Goal: Task Accomplishment & Management: Manage account settings

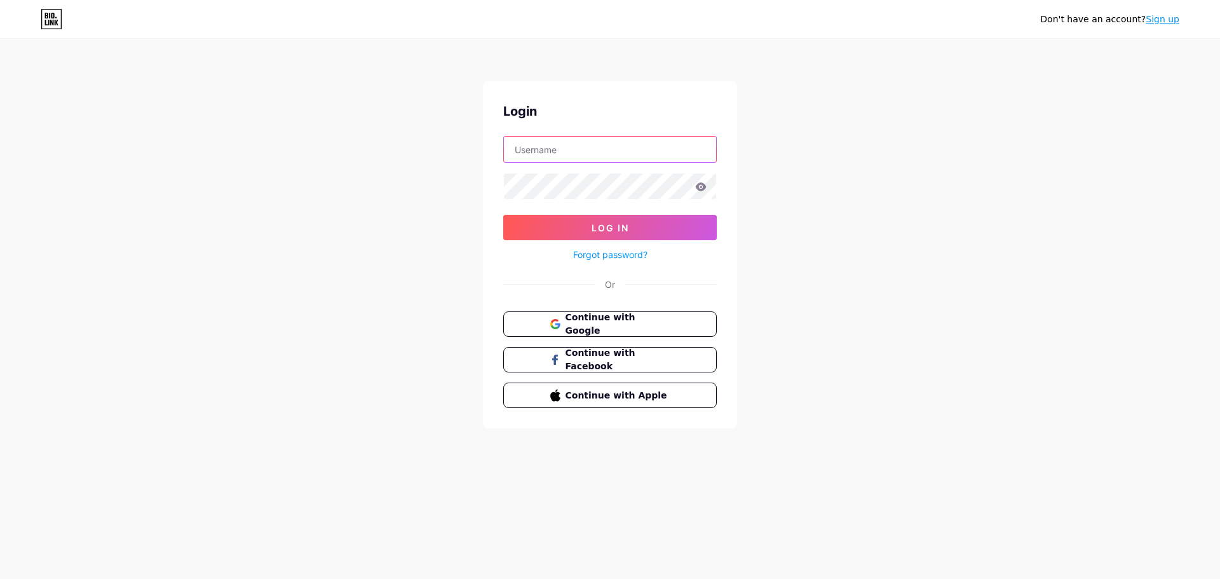
click at [556, 147] on input "text" at bounding box center [610, 149] width 212 height 25
click at [819, 135] on div "Don't have an account? Sign up Login Log In Forgot password? Or Continue with G…" at bounding box center [610, 234] width 1220 height 469
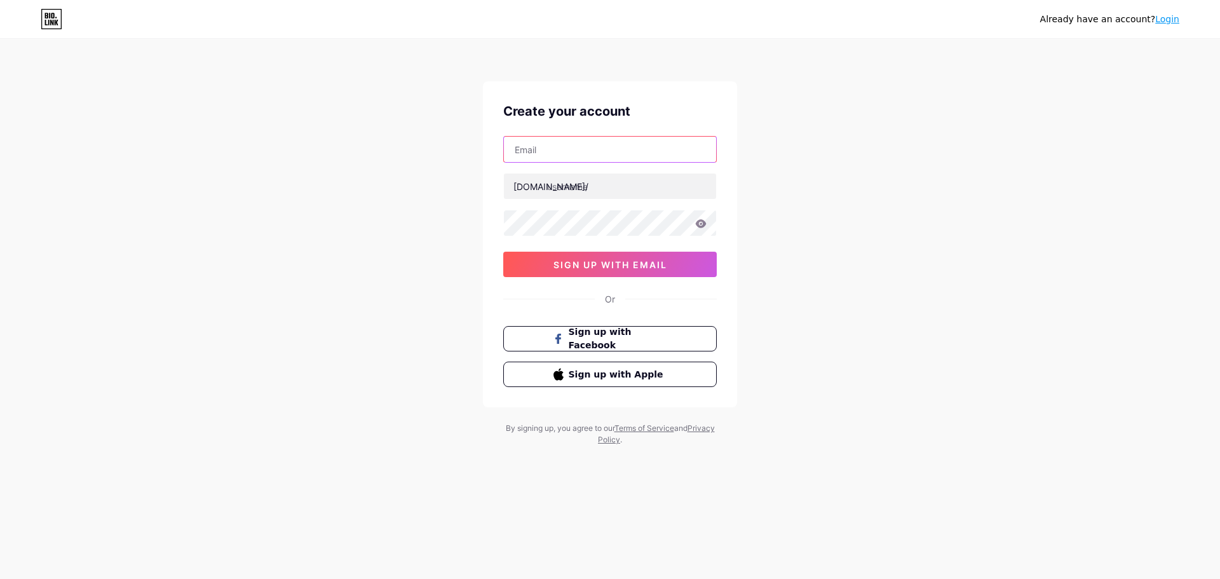
click at [607, 157] on input "text" at bounding box center [610, 149] width 212 height 25
type input "donamicasa@gmail.com"
click at [678, 179] on input "text" at bounding box center [610, 185] width 212 height 25
type input "casadonami"
click at [875, 196] on div "Already have an account? Login Create your account donamicasa@gmail.com bio.lin…" at bounding box center [610, 243] width 1220 height 486
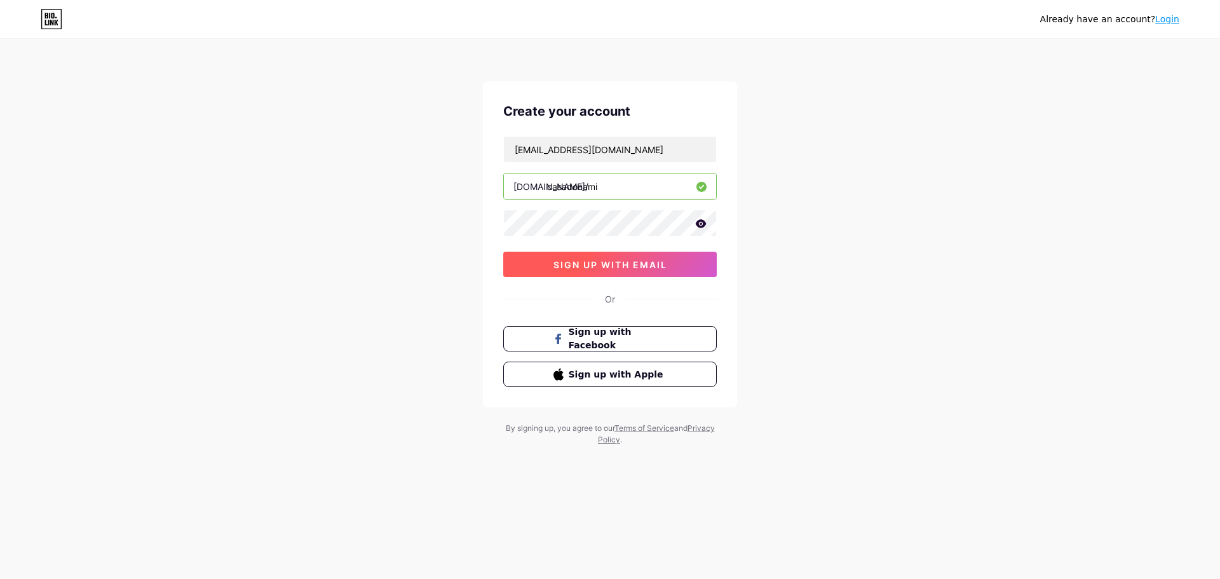
click at [586, 262] on span "sign up with email" at bounding box center [610, 264] width 114 height 11
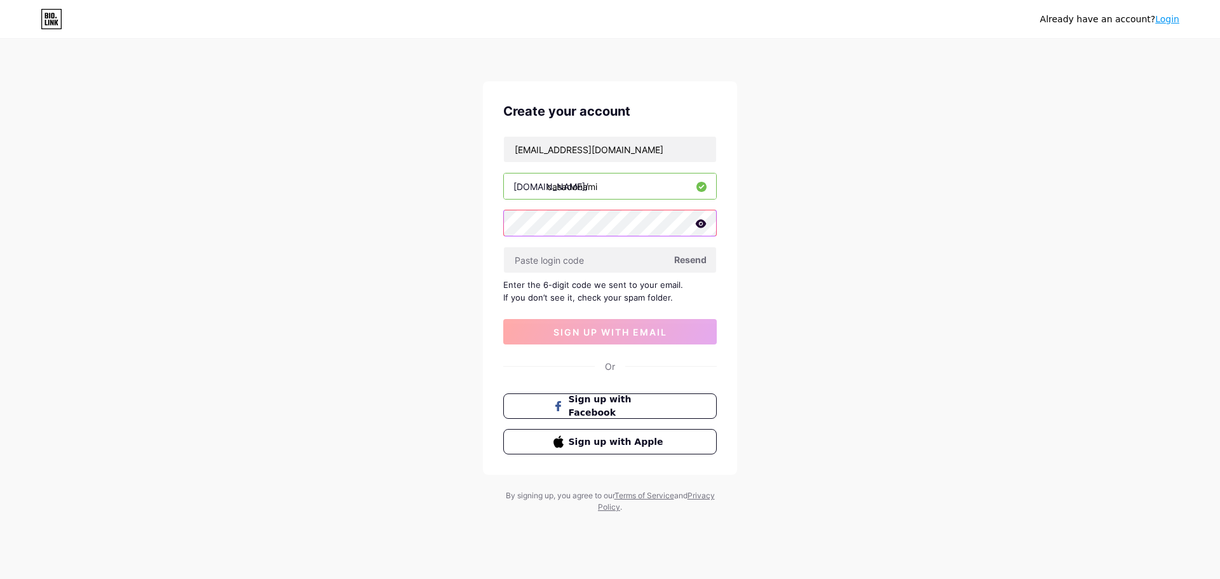
click at [423, 225] on div "Already have an account? Login Create your account donamicasa@gmail.com bio.lin…" at bounding box center [610, 276] width 1220 height 553
click at [550, 257] on input "text" at bounding box center [610, 259] width 212 height 25
click at [806, 234] on div "Already have an account? Login Create your account donamicasa@gmail.com bio.lin…" at bounding box center [610, 276] width 1220 height 553
click at [697, 260] on span "Resend" at bounding box center [690, 259] width 32 height 13
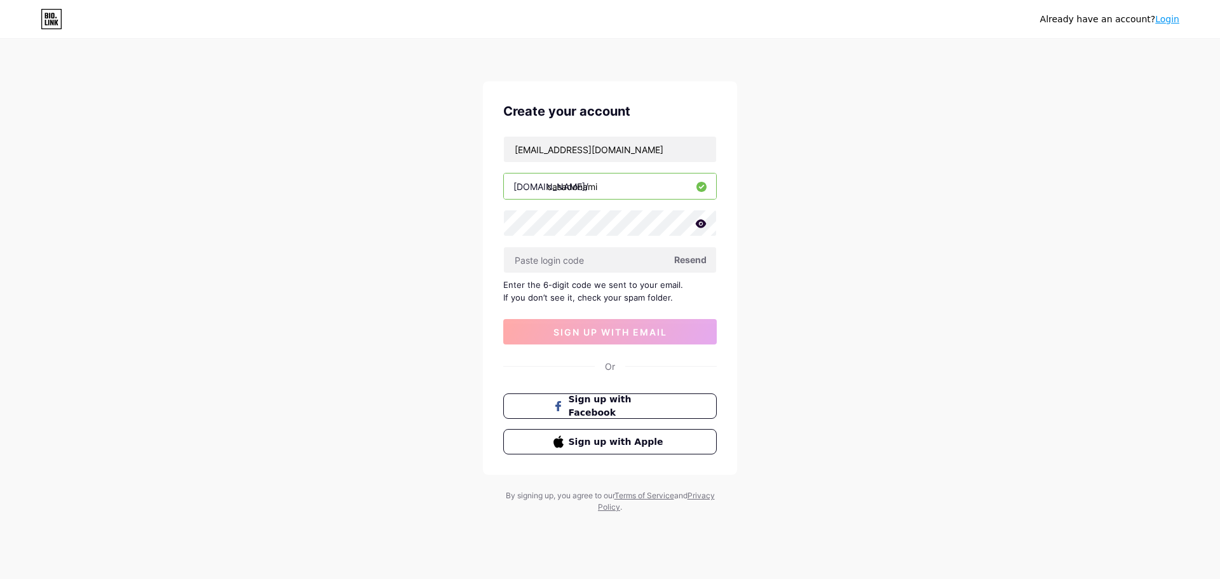
click at [43, 4] on div "Already have an account? Login" at bounding box center [610, 19] width 1220 height 38
click at [62, 13] on div "Already have an account? Login" at bounding box center [610, 19] width 1220 height 20
click at [55, 16] on icon at bounding box center [52, 19] width 22 height 20
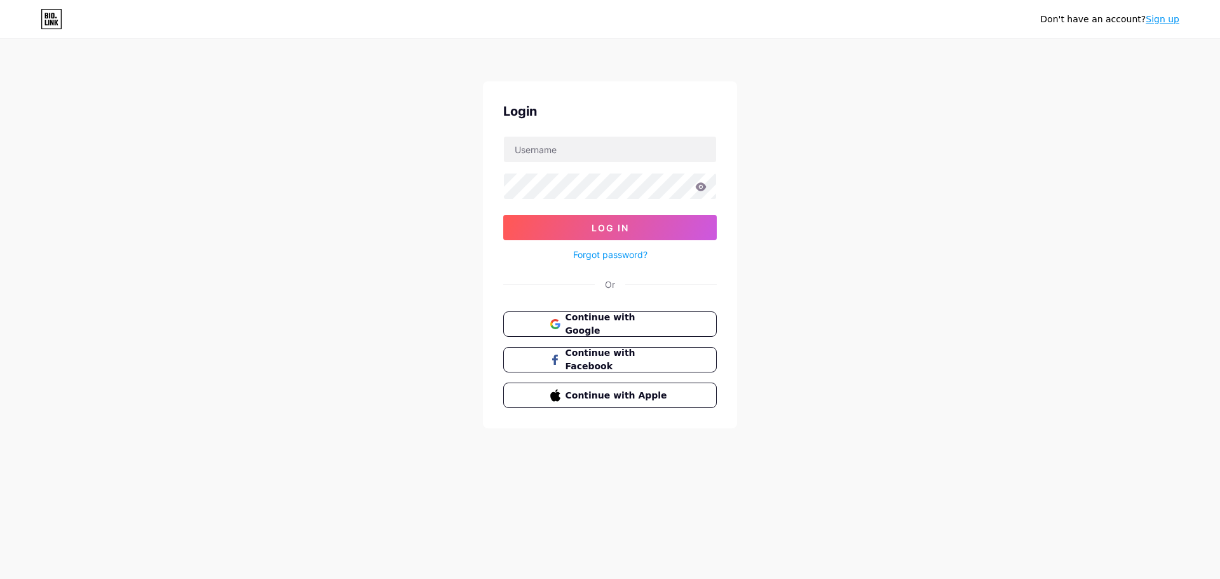
click at [527, 328] on button "Continue with Google" at bounding box center [610, 323] width 214 height 25
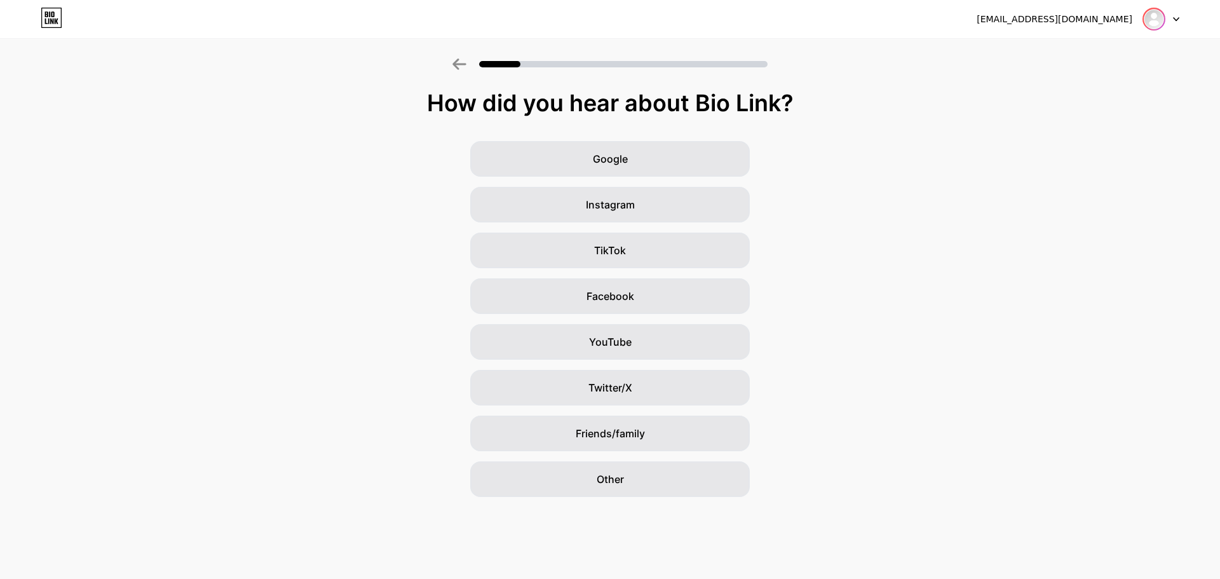
click at [1155, 20] on img at bounding box center [1154, 19] width 20 height 20
click at [912, 44] on div at bounding box center [610, 60] width 1220 height 44
click at [614, 200] on span "Instagram" at bounding box center [610, 204] width 49 height 15
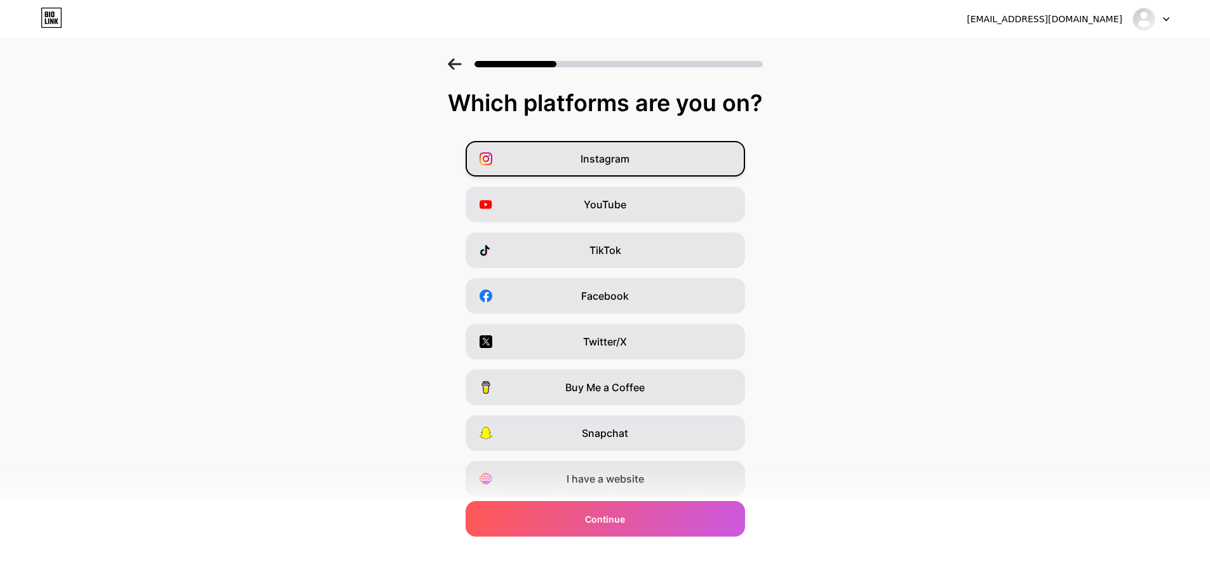
click at [616, 156] on span "Instagram" at bounding box center [605, 158] width 49 height 15
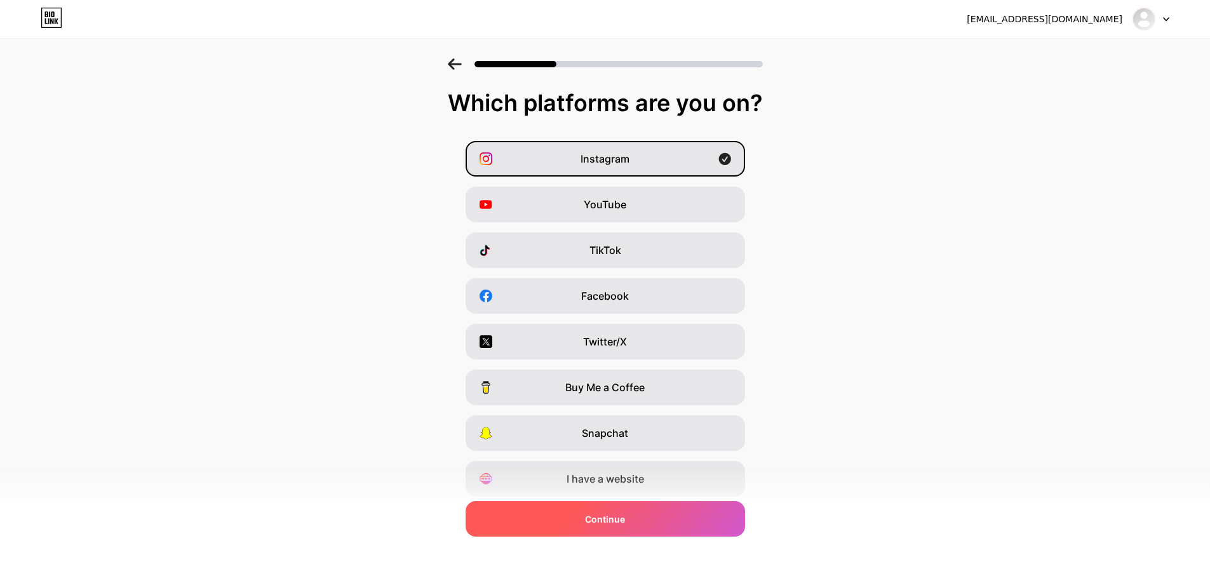
click at [605, 515] on span "Continue" at bounding box center [605, 519] width 40 height 13
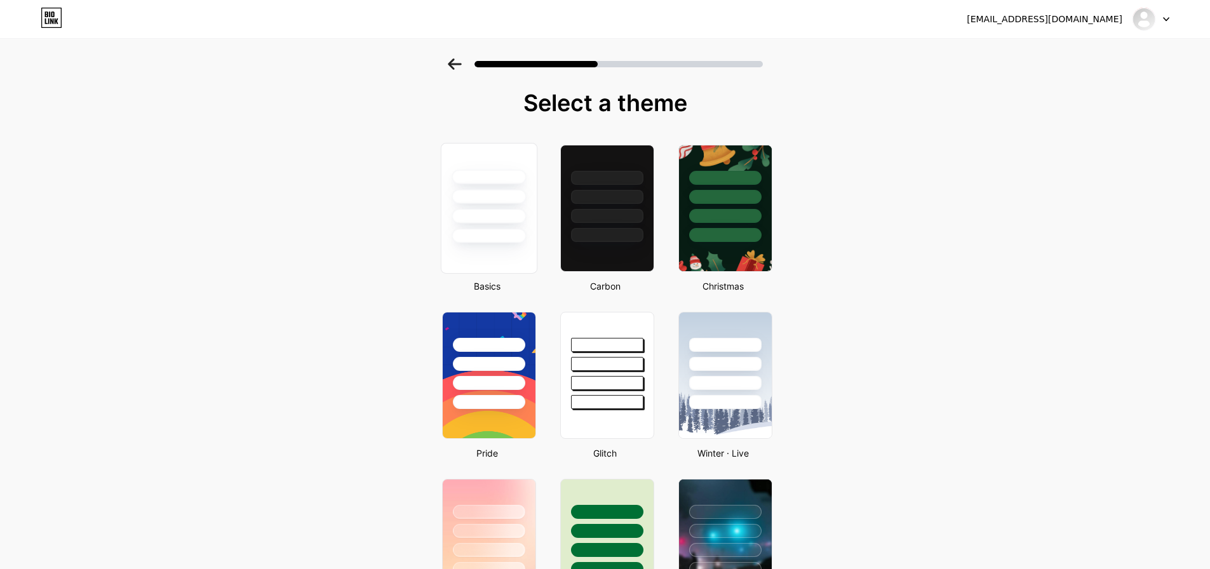
click at [487, 229] on div at bounding box center [489, 236] width 74 height 15
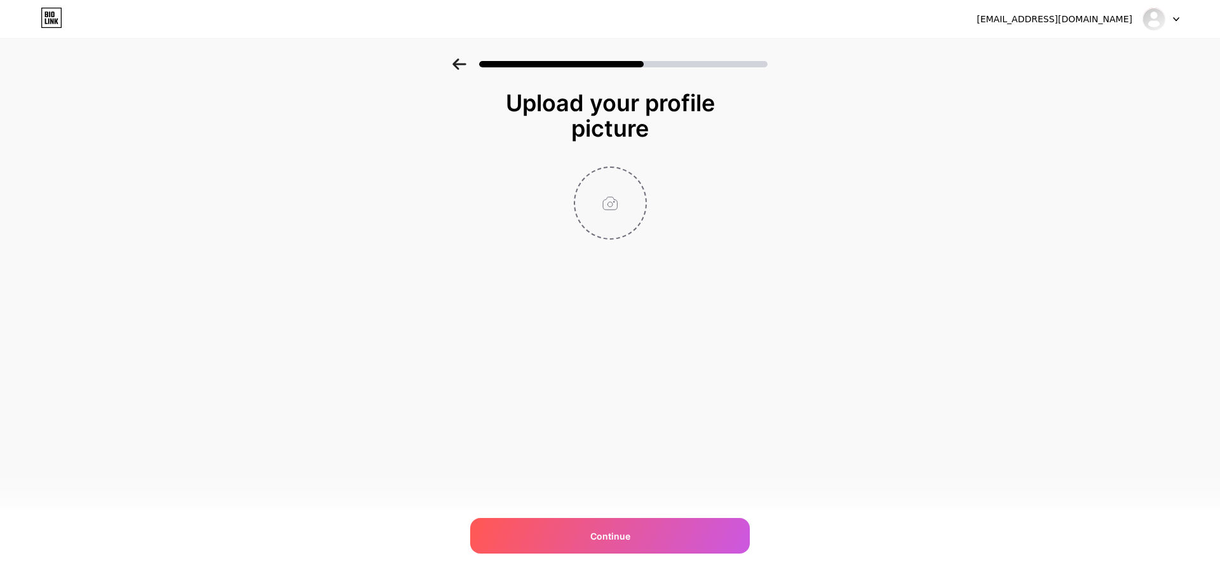
click at [610, 210] on input "file" at bounding box center [610, 203] width 71 height 71
drag, startPoint x: 603, startPoint y: 191, endPoint x: 492, endPoint y: 287, distance: 146.0
click at [492, 287] on div "Upload your profile picture Continue" at bounding box center [610, 196] width 254 height 213
click at [613, 198] on input "file" at bounding box center [610, 203] width 71 height 71
click at [634, 207] on input "file" at bounding box center [610, 203] width 71 height 71
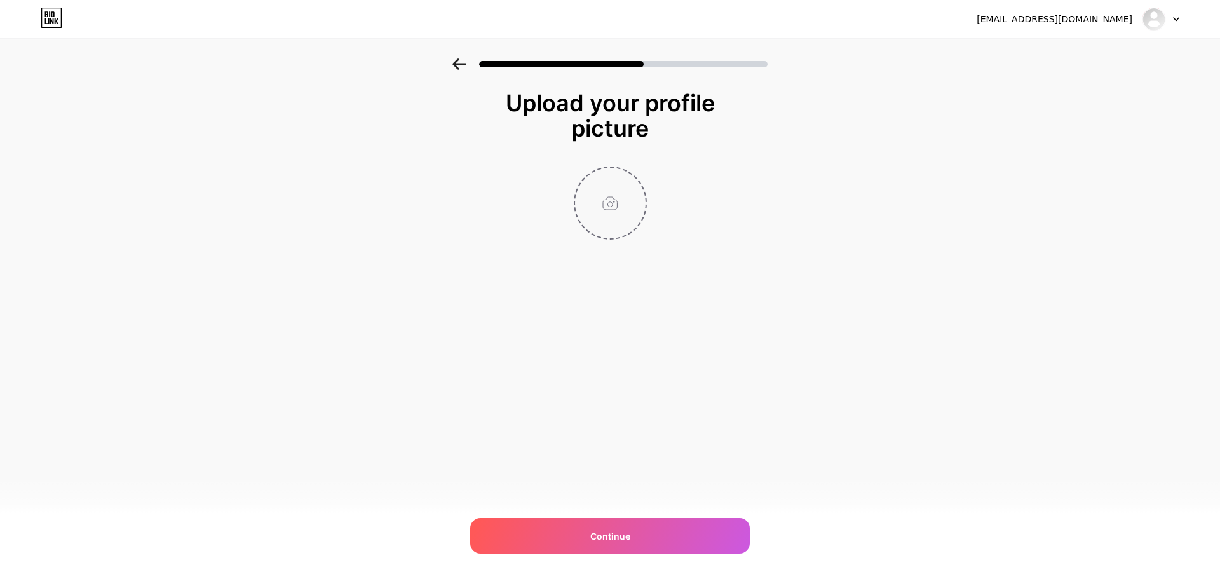
type input "C:\fakepath\unnamed.png"
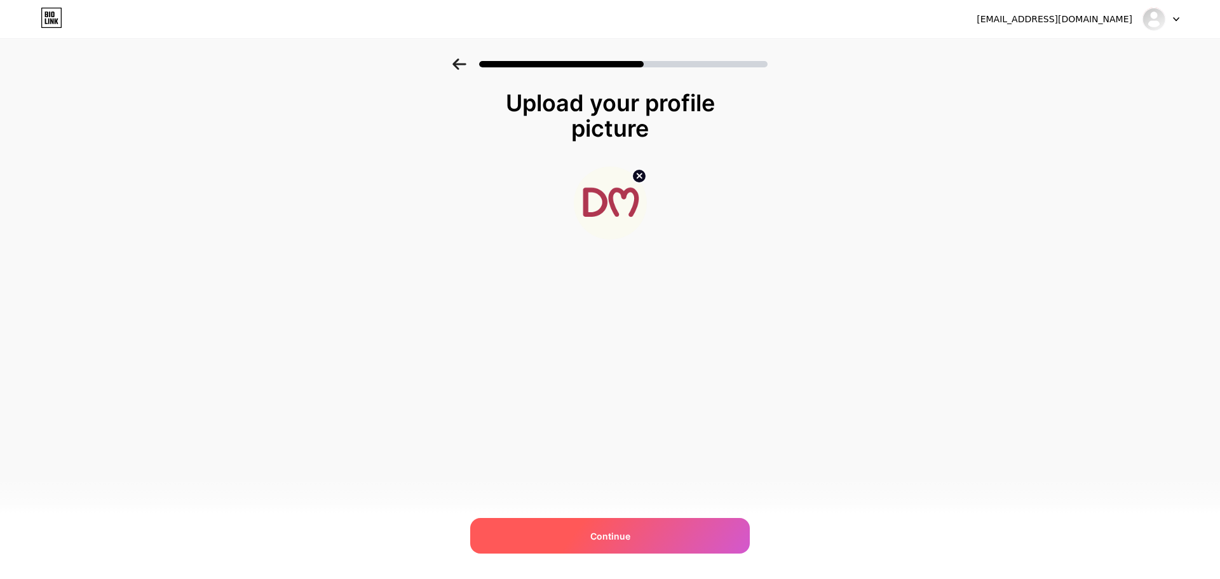
click at [622, 546] on div "Continue" at bounding box center [610, 536] width 280 height 36
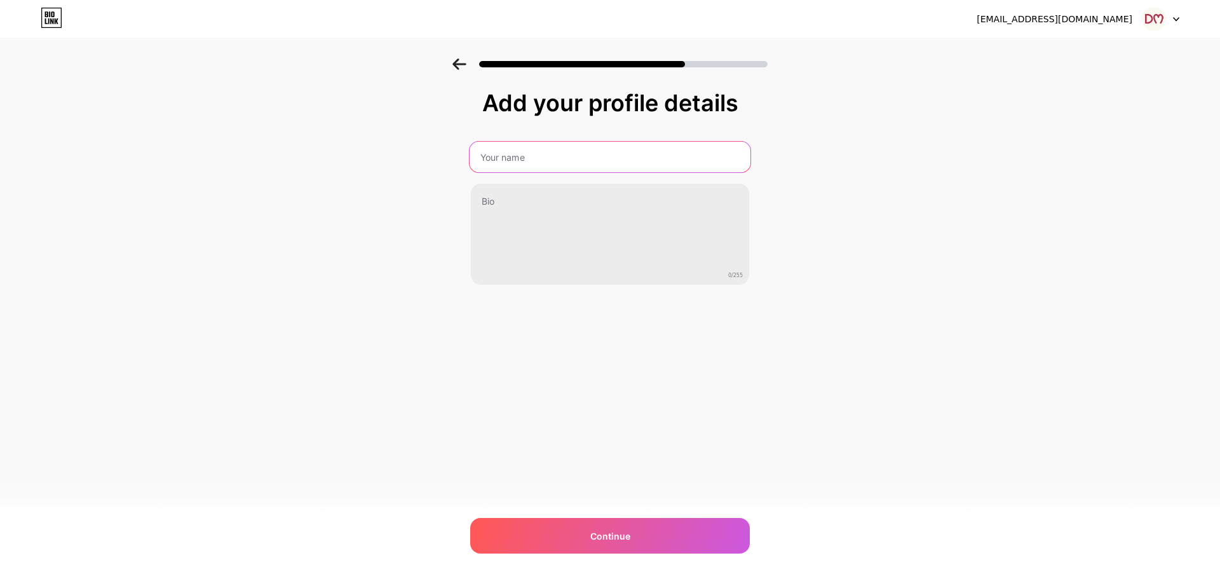
click at [505, 158] on input "text" at bounding box center [610, 157] width 281 height 31
type input "Donami"
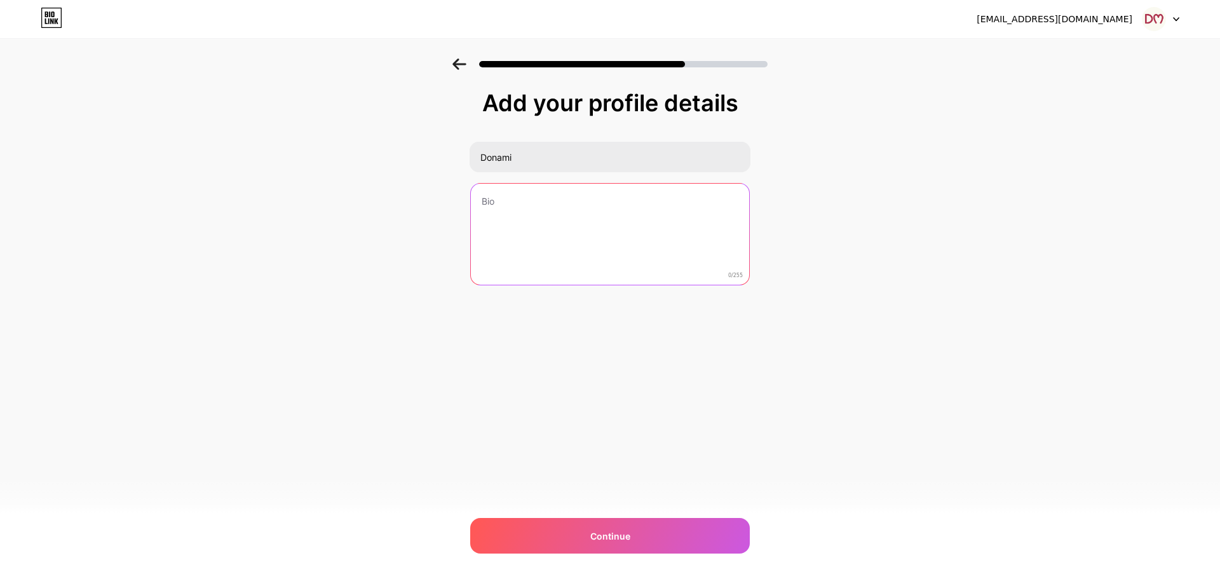
click at [557, 226] on textarea at bounding box center [610, 235] width 278 height 102
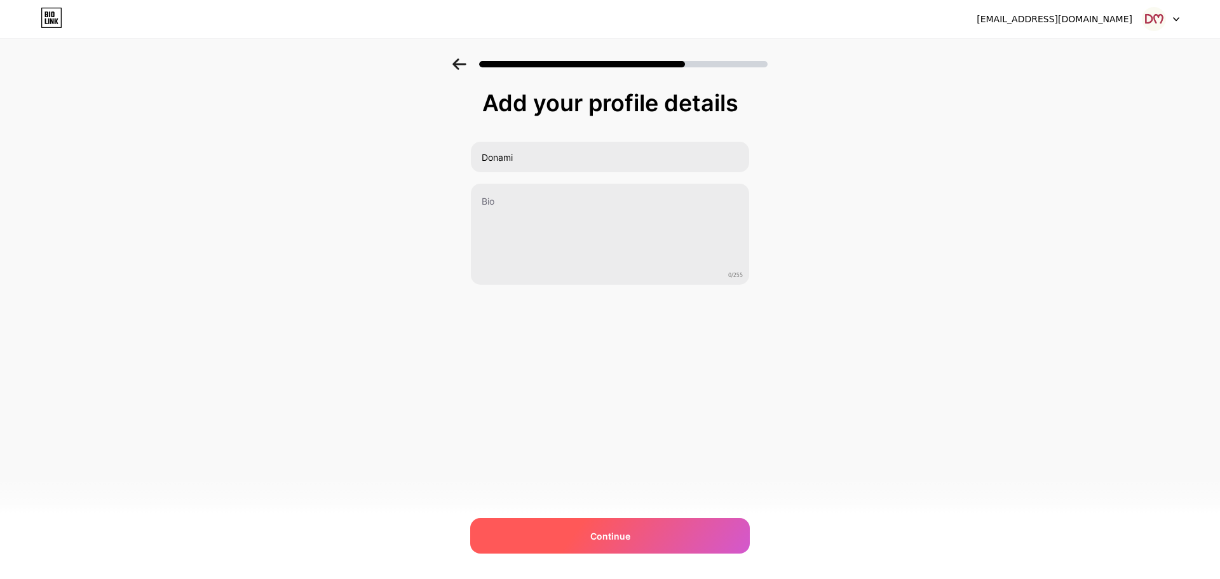
click at [588, 543] on div "Continue" at bounding box center [610, 536] width 280 height 36
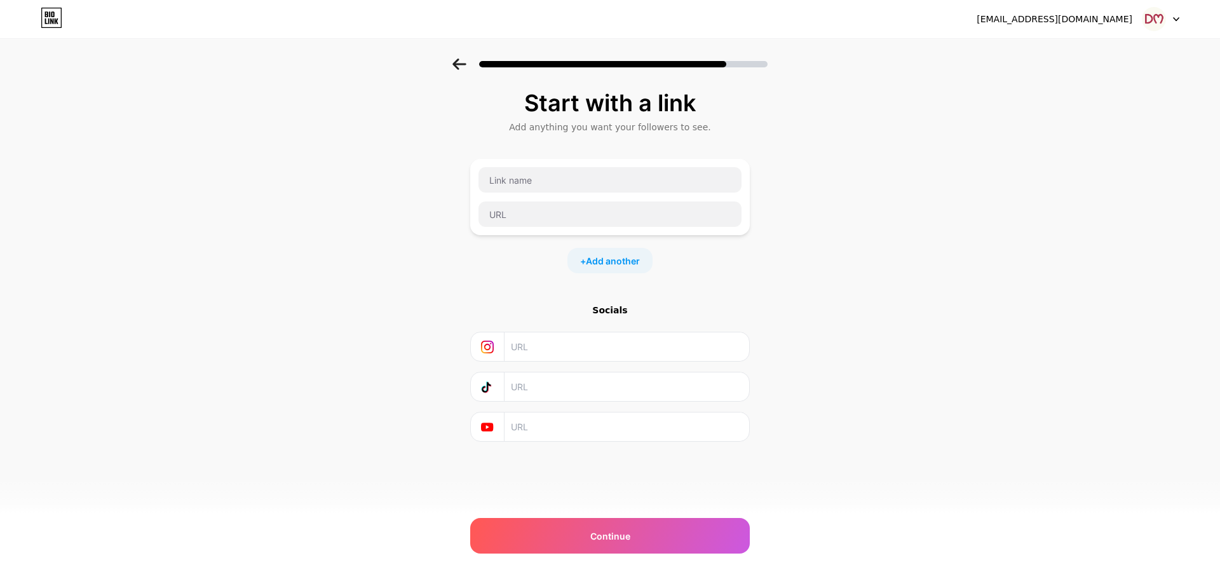
click at [461, 63] on icon at bounding box center [459, 63] width 14 height 11
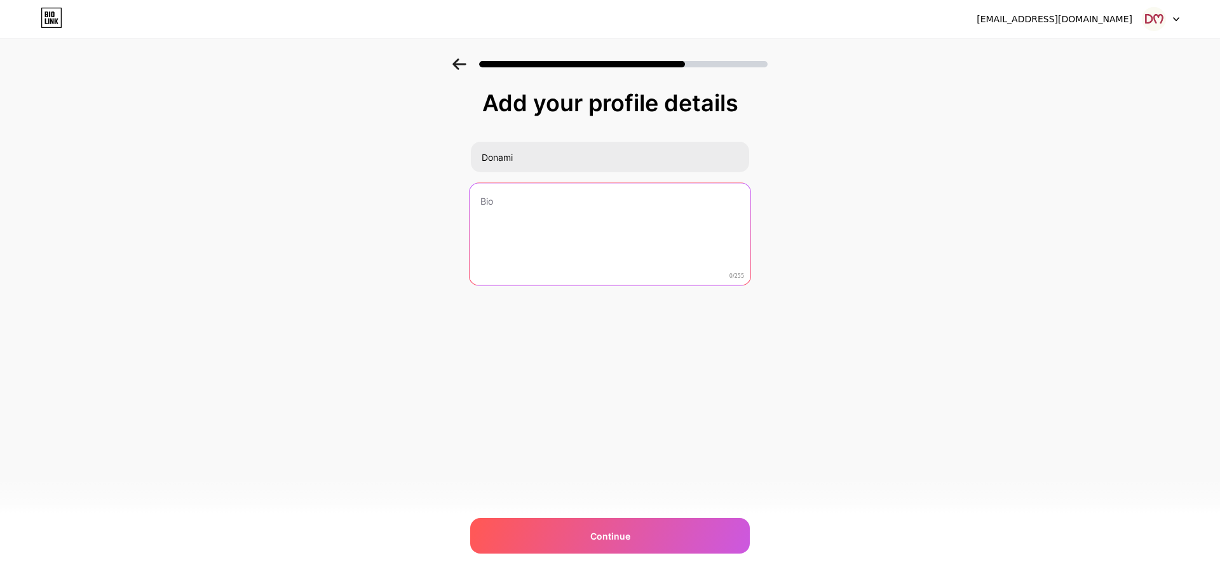
drag, startPoint x: 614, startPoint y: 208, endPoint x: 359, endPoint y: 189, distance: 255.5
click at [359, 189] on div "Add your profile details Donami 0/255 Continue Error" at bounding box center [610, 203] width 1220 height 290
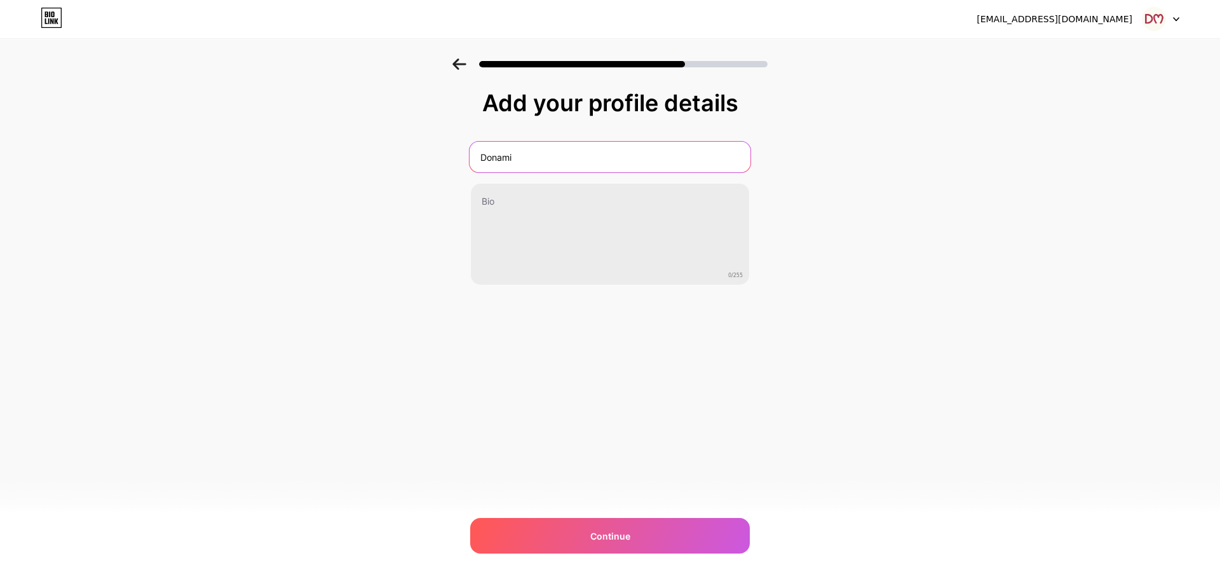
drag, startPoint x: 593, startPoint y: 160, endPoint x: 193, endPoint y: 153, distance: 399.7
click at [193, 153] on div "Add your profile details Donami 0/255 Continue Error" at bounding box center [610, 203] width 1220 height 290
type input "Casa DM"
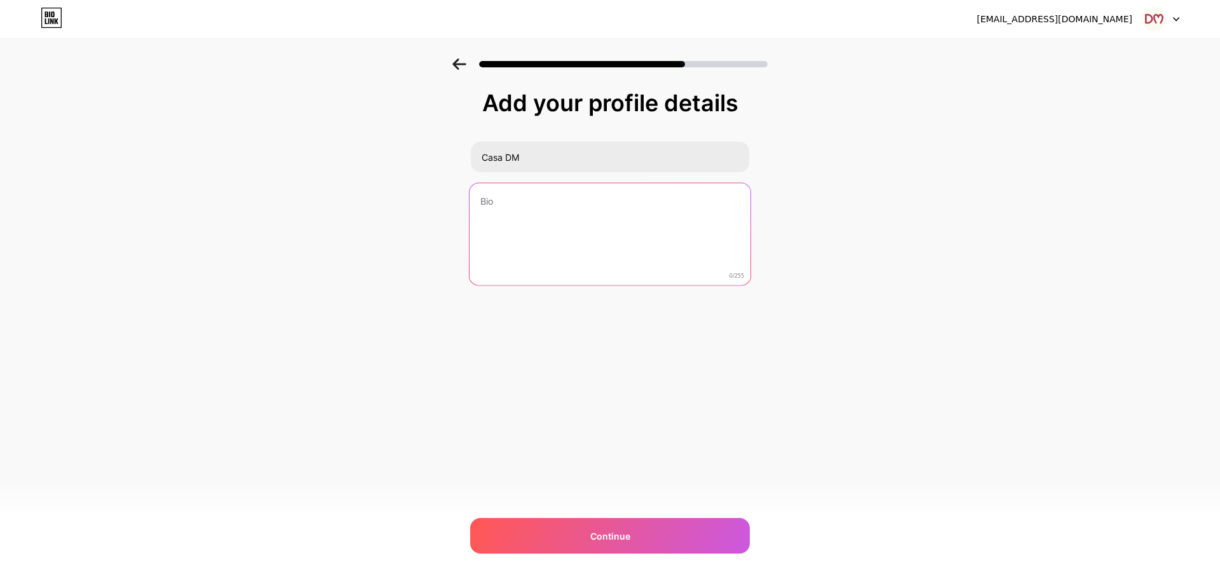
click at [560, 226] on textarea at bounding box center [610, 235] width 281 height 104
paste textarea "Todo dia é dia de DONAMI♡ |seja leve, vista DONAMI♡| fabricando conforto, estil…"
drag, startPoint x: 614, startPoint y: 257, endPoint x: 443, endPoint y: 256, distance: 170.9
click at [443, 256] on div "Add your profile details Casa DM Todo dia é dia de DONAMI♡ |seja leve, vista DO…" at bounding box center [610, 203] width 1220 height 290
drag, startPoint x: 651, startPoint y: 238, endPoint x: 450, endPoint y: 242, distance: 201.5
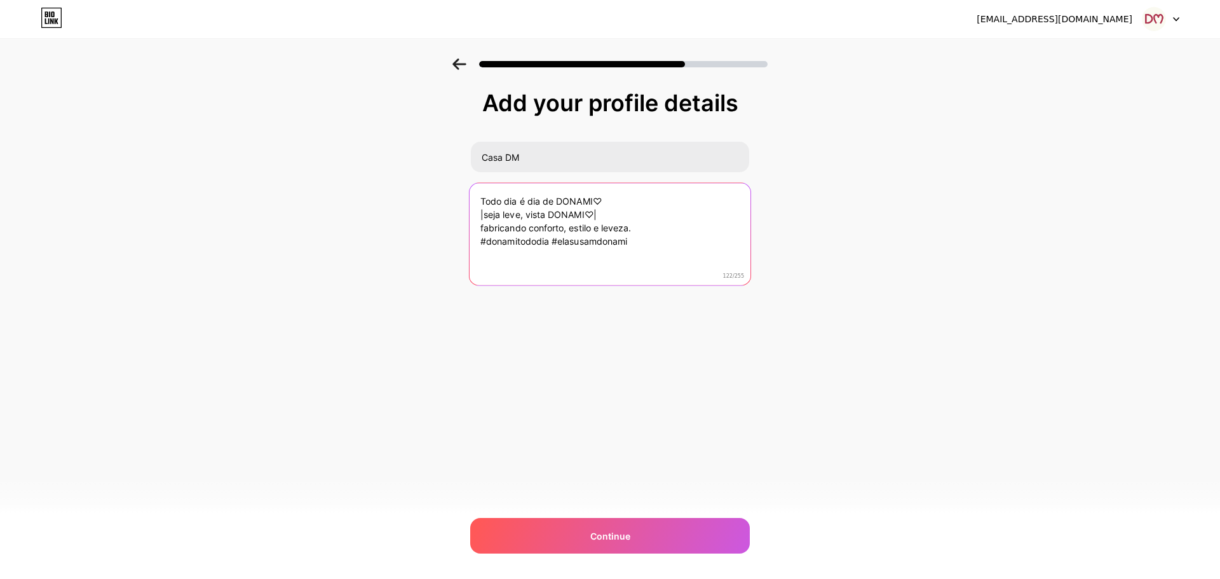
click at [450, 242] on div "Add your profile details Casa DM Todo dia é dia de DONAMI♡ |seja leve, vista DO…" at bounding box center [610, 203] width 1220 height 290
click at [593, 197] on textarea "Todo dia é dia de DONAMI♡ |seja leve, vista DONAMI♡| fabricando conforto, estil…" at bounding box center [610, 235] width 281 height 104
click at [606, 214] on textarea "Todo dia é dia de DONAMI ♡ |seja leve, vista DONAMI♡| fabricando conforto, esti…" at bounding box center [610, 235] width 281 height 104
click at [484, 207] on textarea "Todo dia é dia de DONAMI ♡ |seja leve, vista DONAMI fabricando conforto, estilo…" at bounding box center [610, 235] width 281 height 104
click at [487, 210] on textarea "Todo dia é dia de DONAMI ♡ |seja leve, vista DONAMI fabricando conforto, estilo…" at bounding box center [610, 235] width 281 height 104
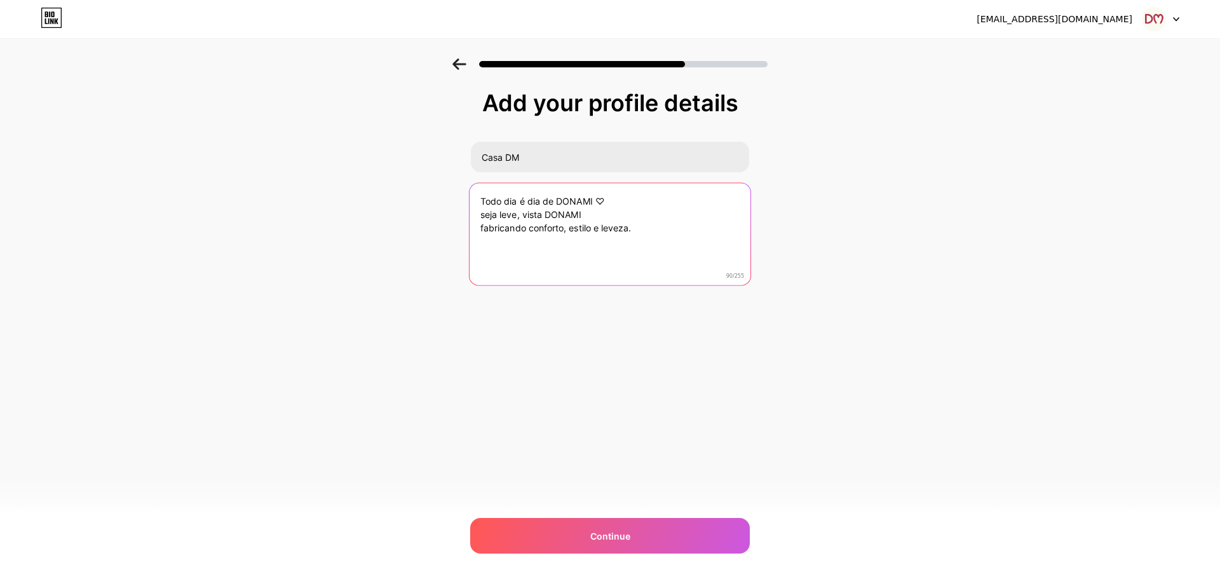
drag, startPoint x: 647, startPoint y: 227, endPoint x: 386, endPoint y: 229, distance: 261.2
click at [386, 229] on div "Add your profile details Casa DM Todo dia é dia de DONAMI ♡ seja leve, vista DO…" at bounding box center [610, 203] width 1220 height 290
drag, startPoint x: 592, startPoint y: 196, endPoint x: 468, endPoint y: 197, distance: 123.9
click at [468, 197] on div "Add your profile details Casa DM Todo dia é dia de DONAMI ♡ seja leve, vista DO…" at bounding box center [610, 203] width 1220 height 290
drag, startPoint x: 498, startPoint y: 200, endPoint x: 474, endPoint y: 193, distance: 25.1
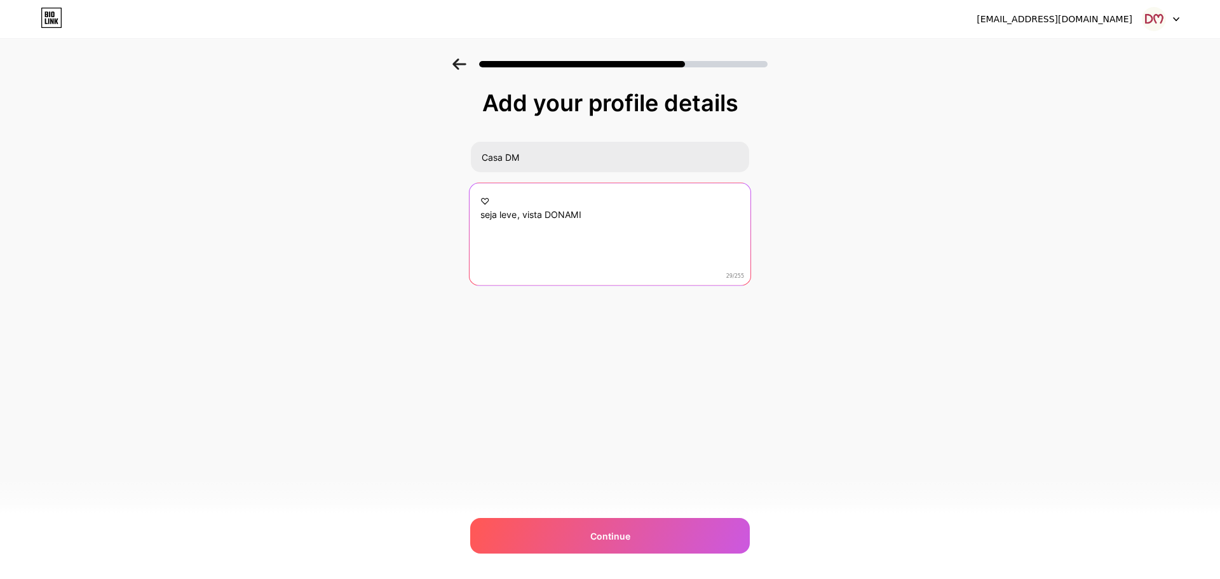
click at [474, 193] on textarea "♡ seja leve, vista DONAMI" at bounding box center [610, 235] width 281 height 104
click at [478, 221] on textarea "seja leve, vista DONAMI" at bounding box center [610, 235] width 281 height 104
click at [478, 222] on textarea "seja leve, vista DONAMI" at bounding box center [610, 235] width 281 height 104
click at [481, 215] on textarea "seja leve, vista DONAMI" at bounding box center [610, 235] width 281 height 104
click at [606, 207] on textarea "seja leve, vista DONAMI" at bounding box center [610, 235] width 281 height 104
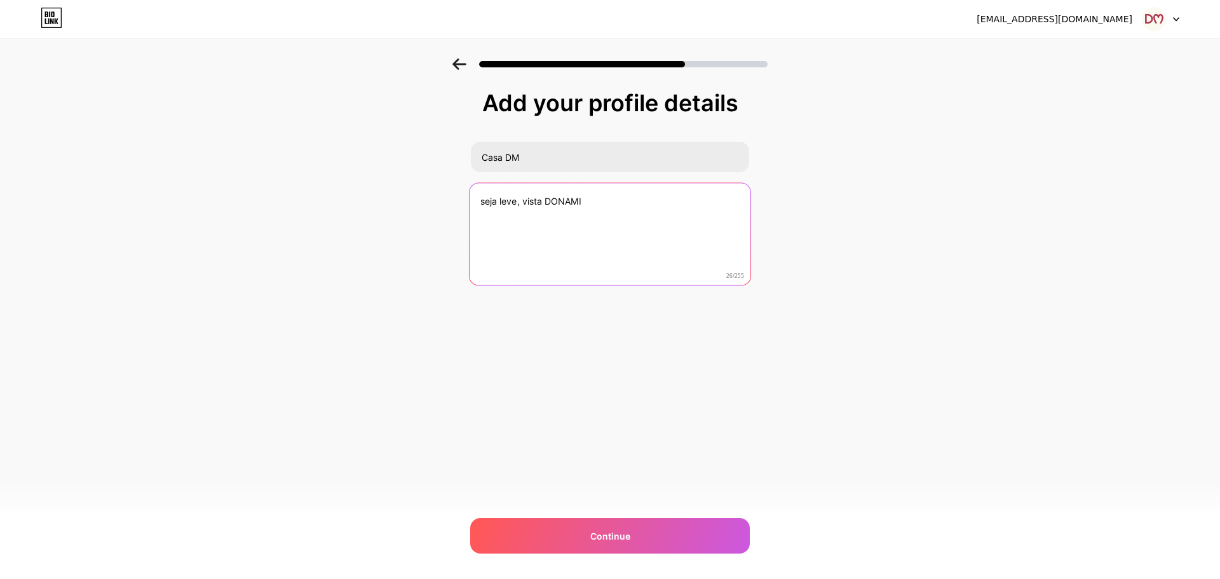
paste textarea "♡"
click at [585, 208] on textarea "seja leve, vista DONAMI ♡" at bounding box center [610, 235] width 281 height 104
click at [590, 207] on textarea "seja leve, vista DONAMI ♡" at bounding box center [610, 235] width 281 height 104
click at [669, 202] on textarea "seja leve, vista DONAMI ♡" at bounding box center [610, 235] width 281 height 104
paste textarea "fabricando conforto, estilo e leveza."
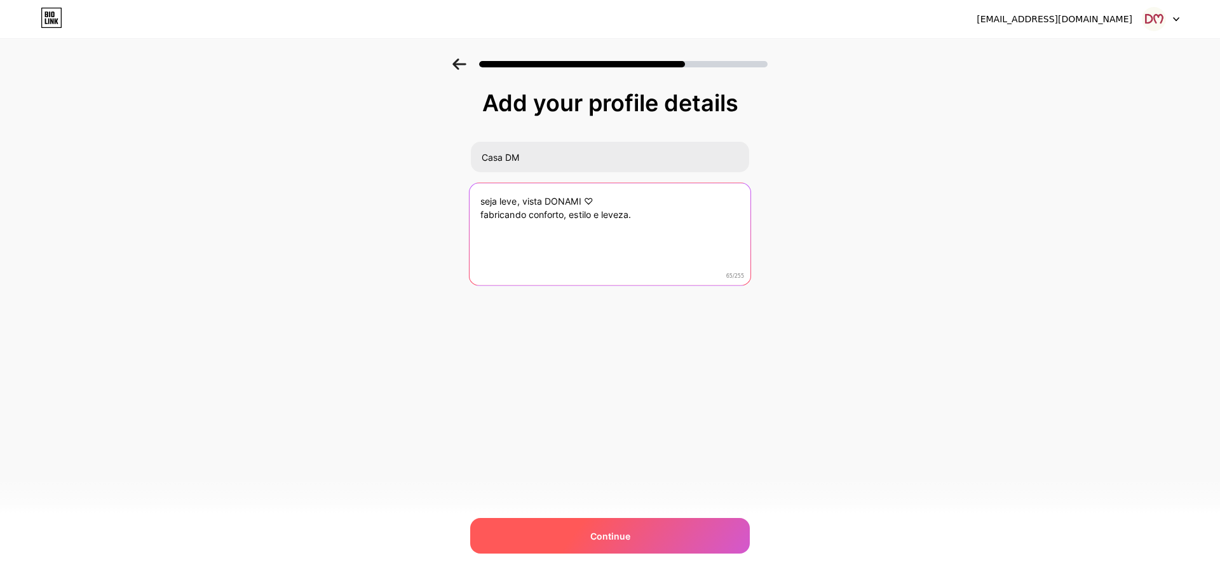
type textarea "seja leve, vista DONAMI ♡ fabricando conforto, estilo e leveza."
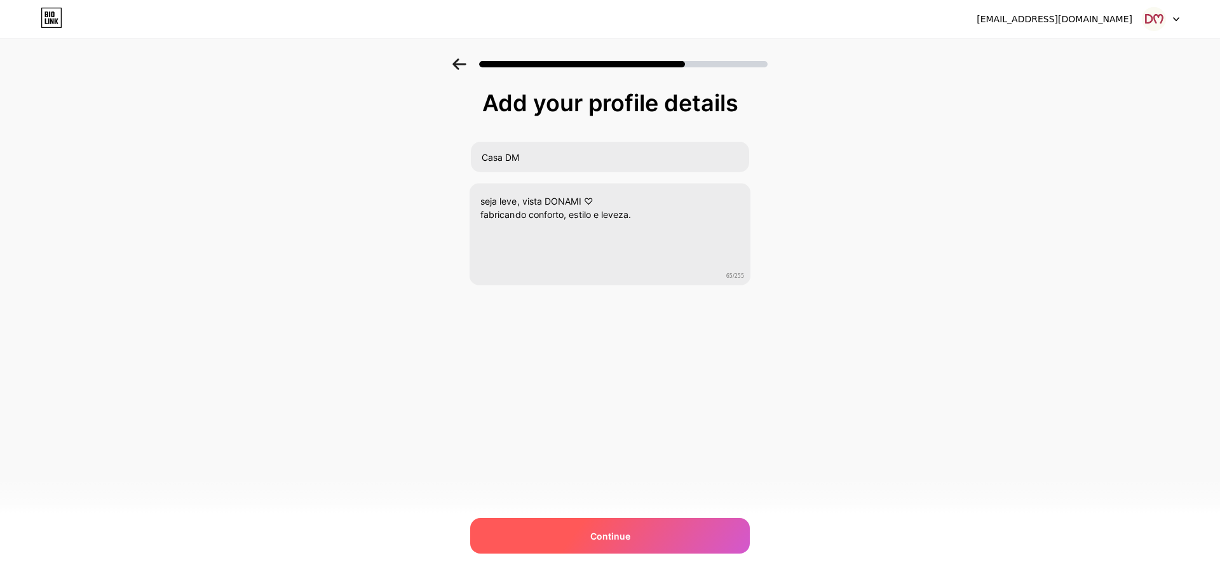
click at [659, 541] on div "Continue" at bounding box center [610, 536] width 280 height 36
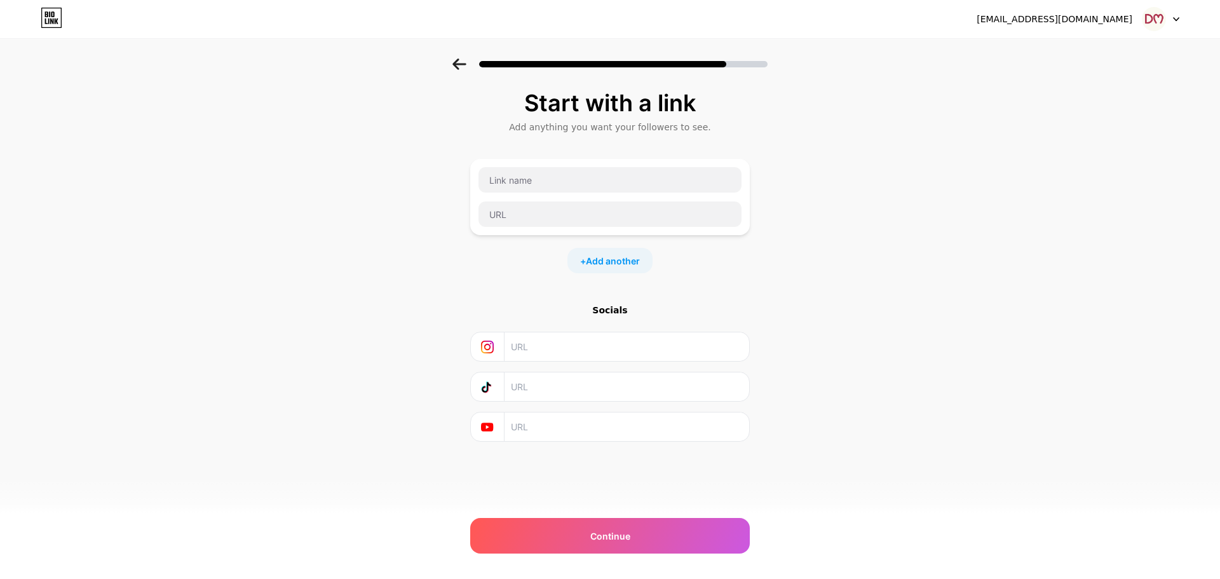
click at [452, 62] on icon at bounding box center [459, 63] width 14 height 11
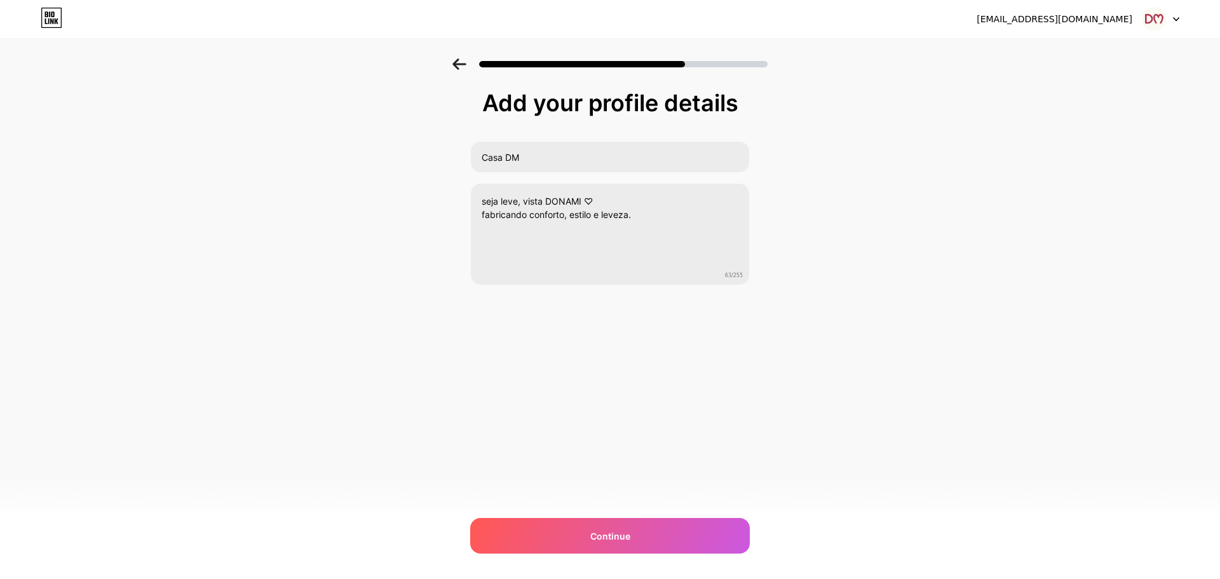
click at [460, 57] on div at bounding box center [610, 60] width 1220 height 44
click at [458, 67] on icon at bounding box center [458, 63] width 13 height 11
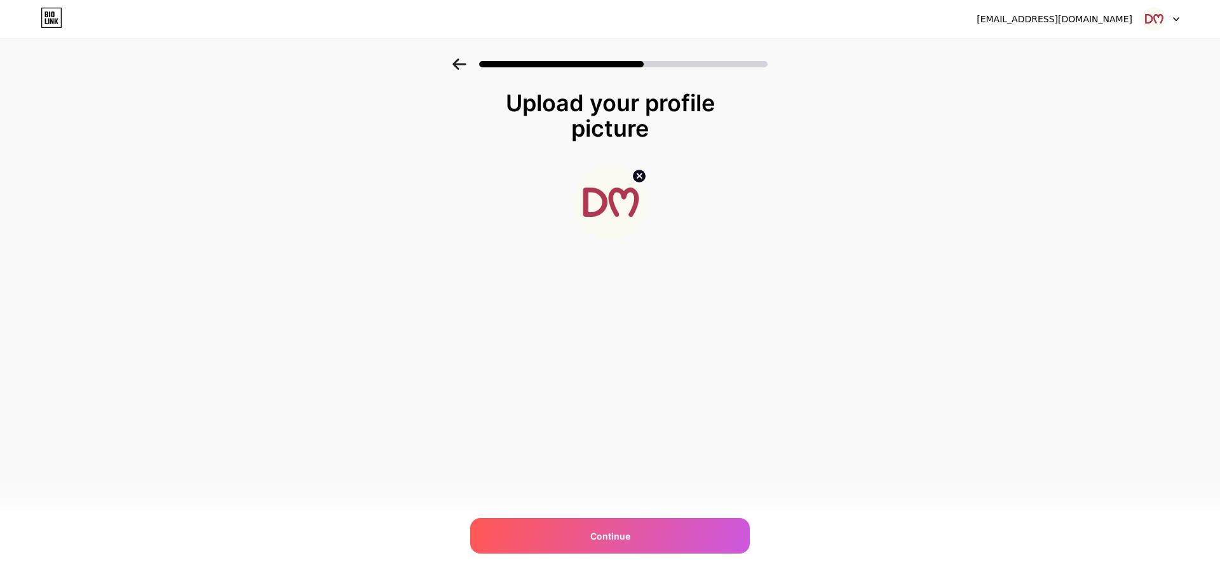
click at [588, 166] on div at bounding box center [610, 202] width 73 height 73
click at [605, 209] on img at bounding box center [610, 202] width 73 height 73
click at [600, 132] on div "Upload your profile picture" at bounding box center [609, 115] width 241 height 51
click at [717, 208] on div at bounding box center [610, 202] width 254 height 73
click at [618, 232] on img at bounding box center [610, 202] width 73 height 73
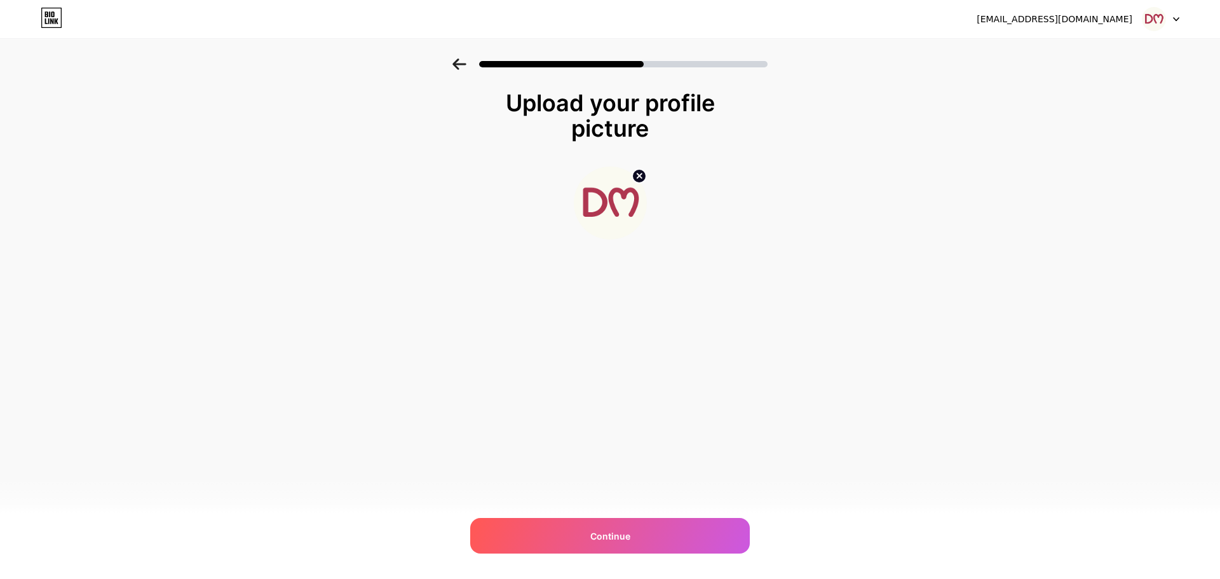
click at [626, 185] on img at bounding box center [610, 202] width 73 height 73
click at [640, 169] on circle at bounding box center [639, 176] width 14 height 14
click at [628, 201] on input "file" at bounding box center [610, 203] width 71 height 71
click at [623, 206] on input "file" at bounding box center [610, 203] width 71 height 71
click at [609, 183] on input "file" at bounding box center [610, 203] width 71 height 71
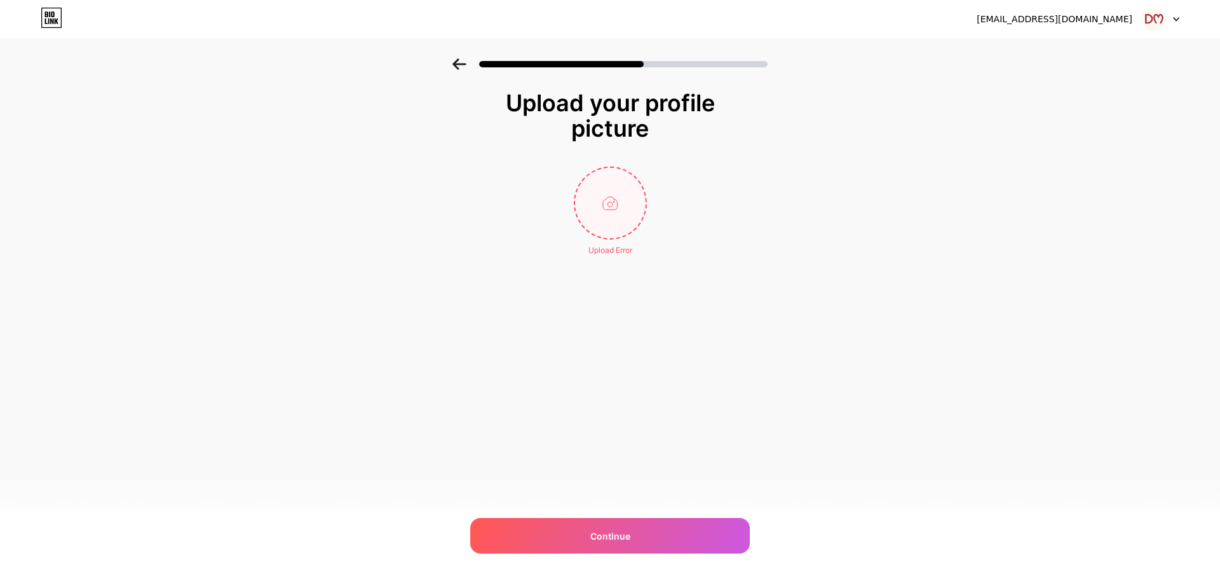
type input "C:\fakepath\Perfil DM (1).png"
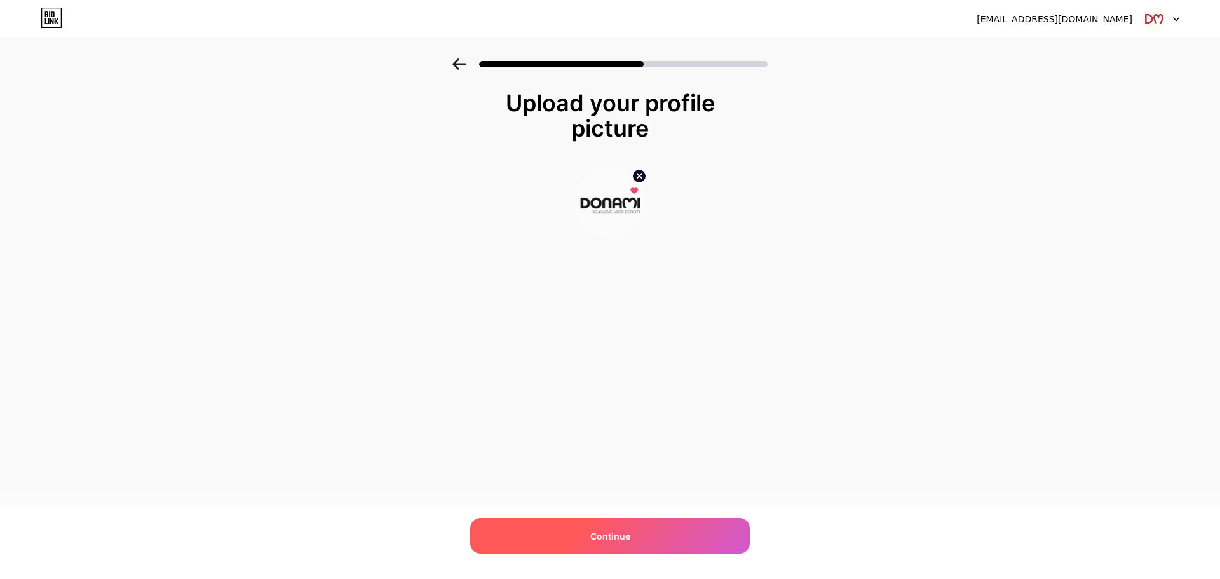
click at [588, 533] on div "Continue" at bounding box center [610, 536] width 280 height 36
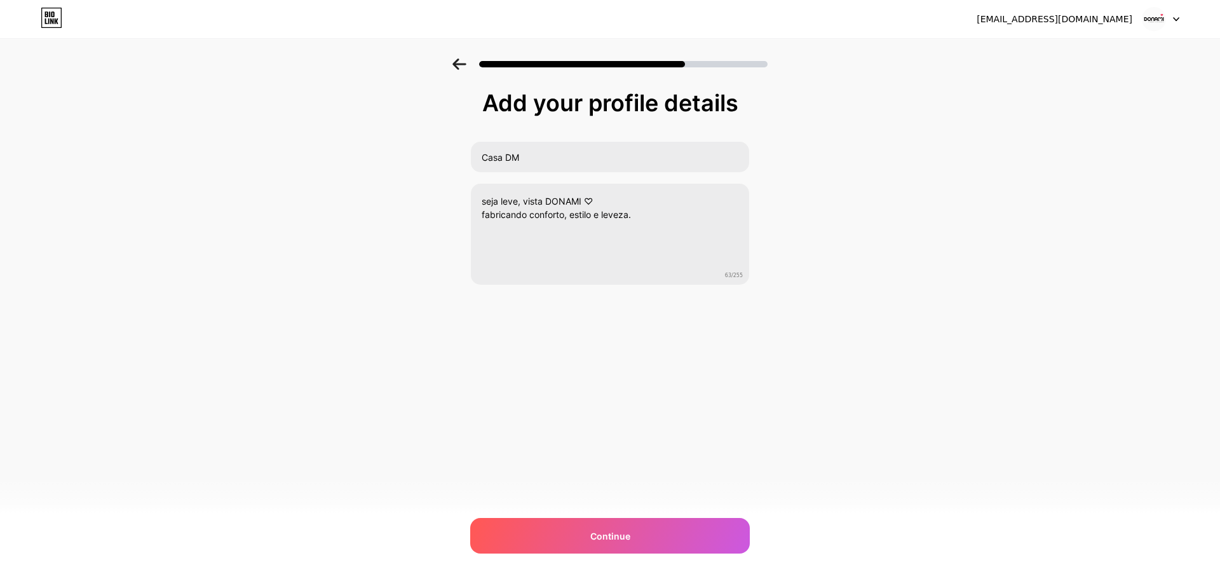
click at [459, 67] on icon at bounding box center [459, 63] width 14 height 11
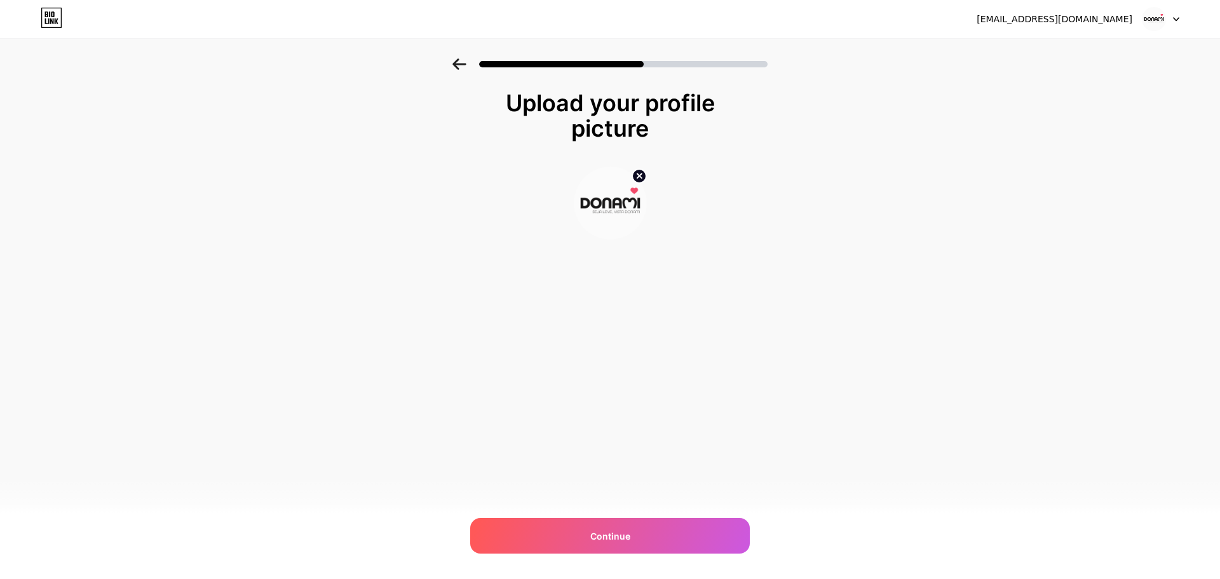
click at [459, 67] on icon at bounding box center [459, 63] width 14 height 11
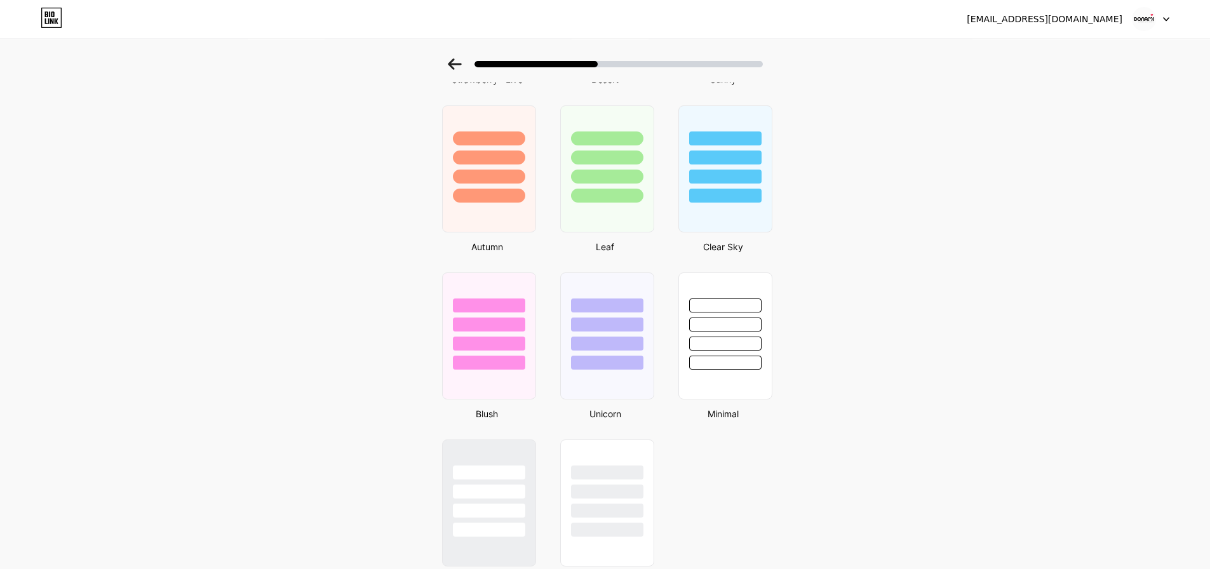
scroll to position [944, 0]
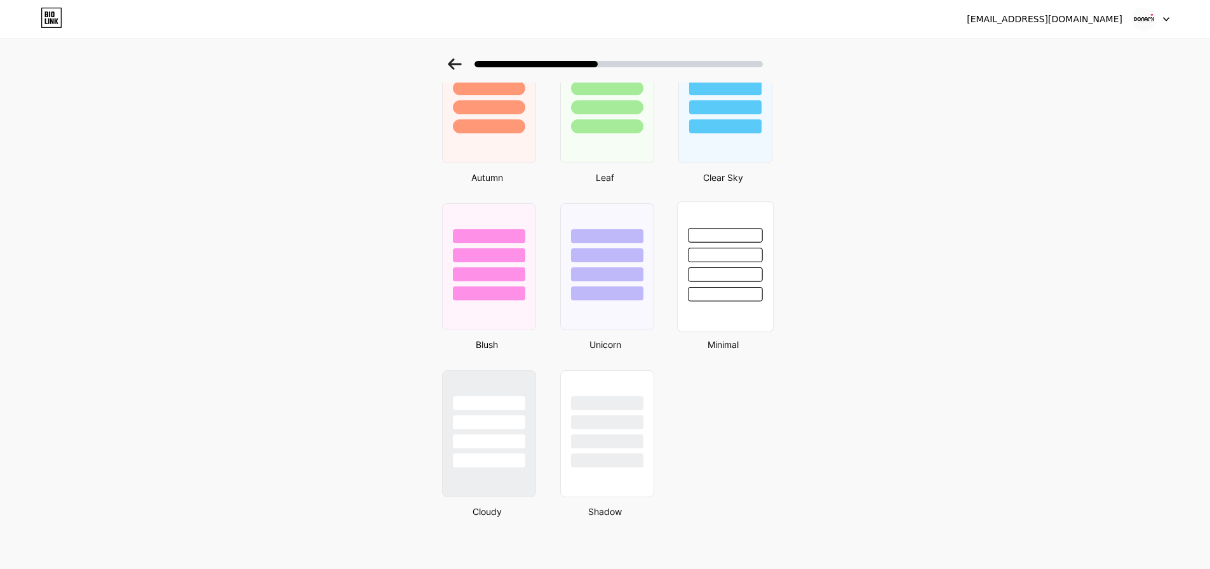
click at [714, 292] on div at bounding box center [725, 294] width 74 height 15
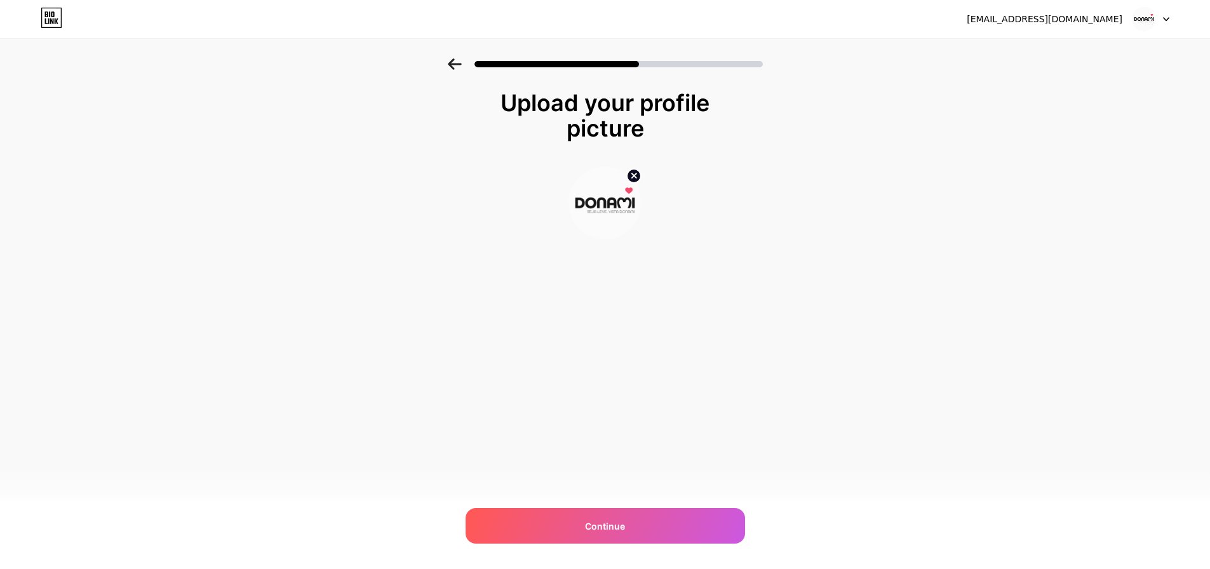
scroll to position [0, 0]
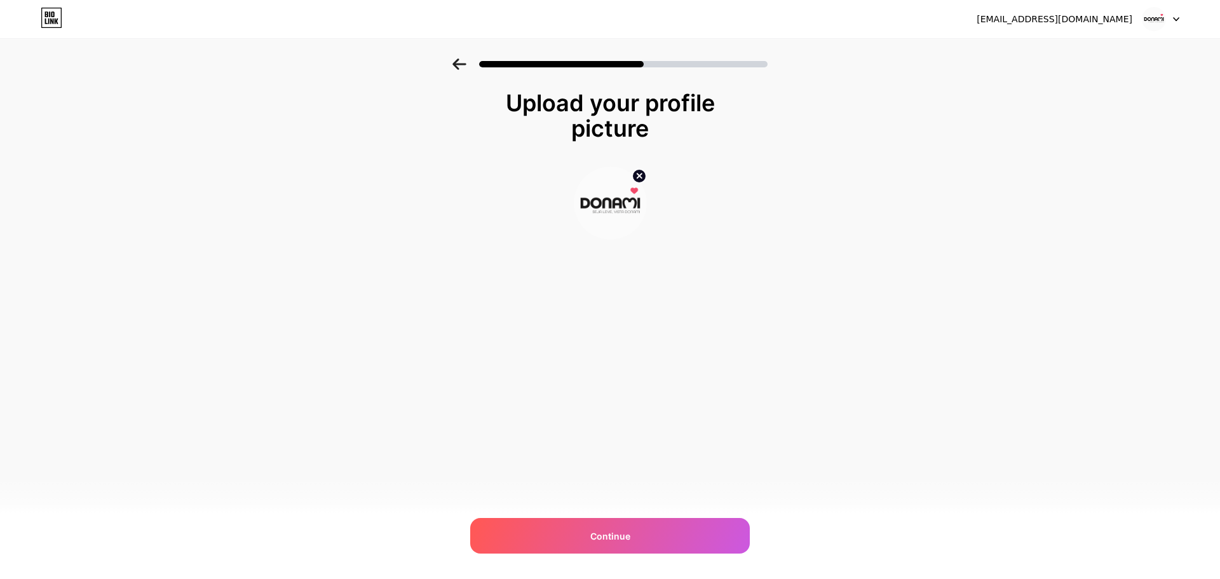
click at [457, 73] on div at bounding box center [610, 60] width 1220 height 44
click at [461, 65] on icon at bounding box center [459, 63] width 14 height 11
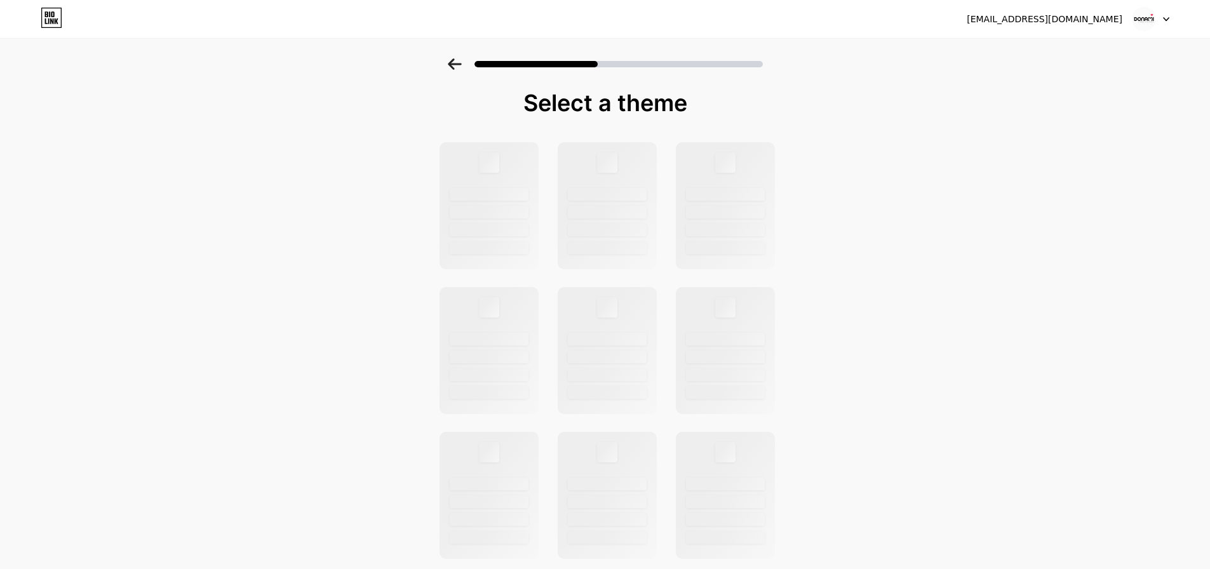
click at [461, 65] on icon at bounding box center [455, 63] width 14 height 11
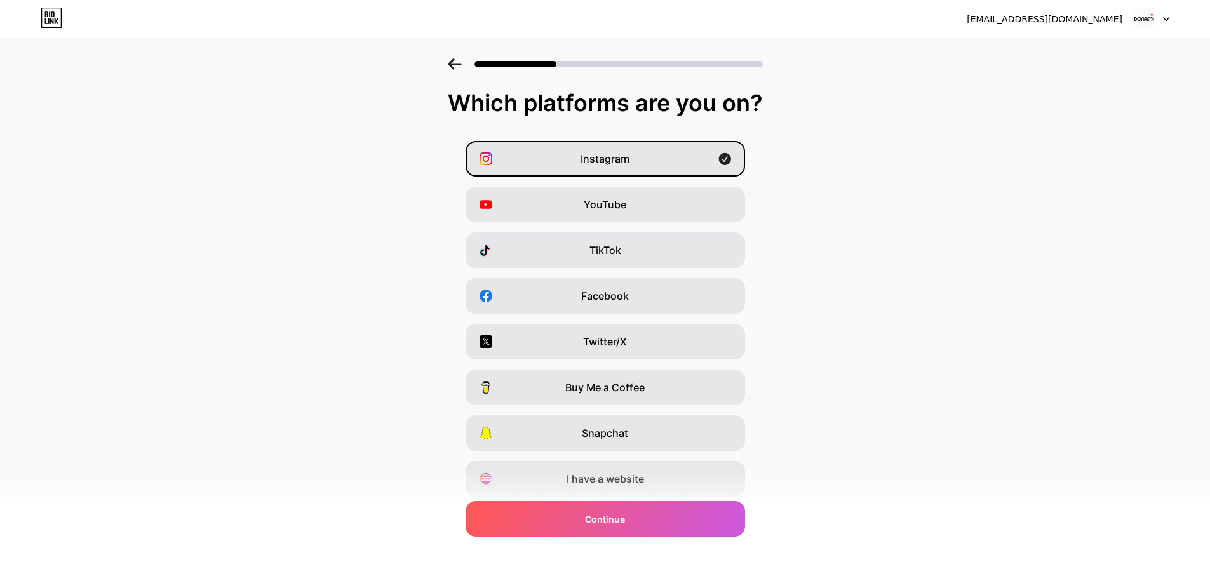
click at [453, 62] on icon at bounding box center [455, 63] width 14 height 11
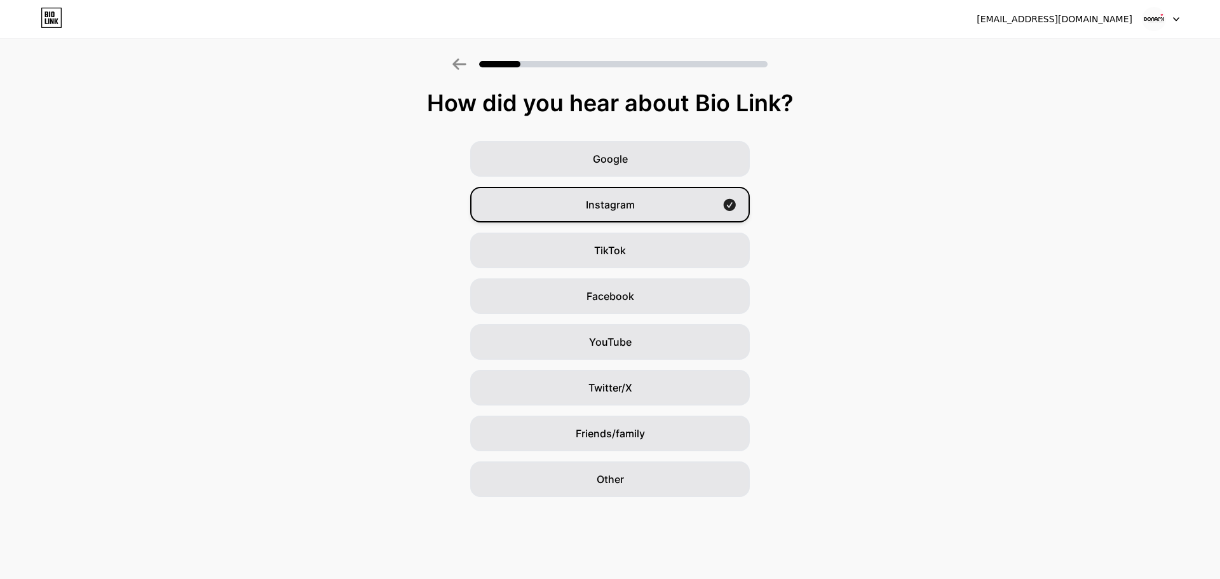
click at [630, 208] on span "Instagram" at bounding box center [610, 204] width 49 height 15
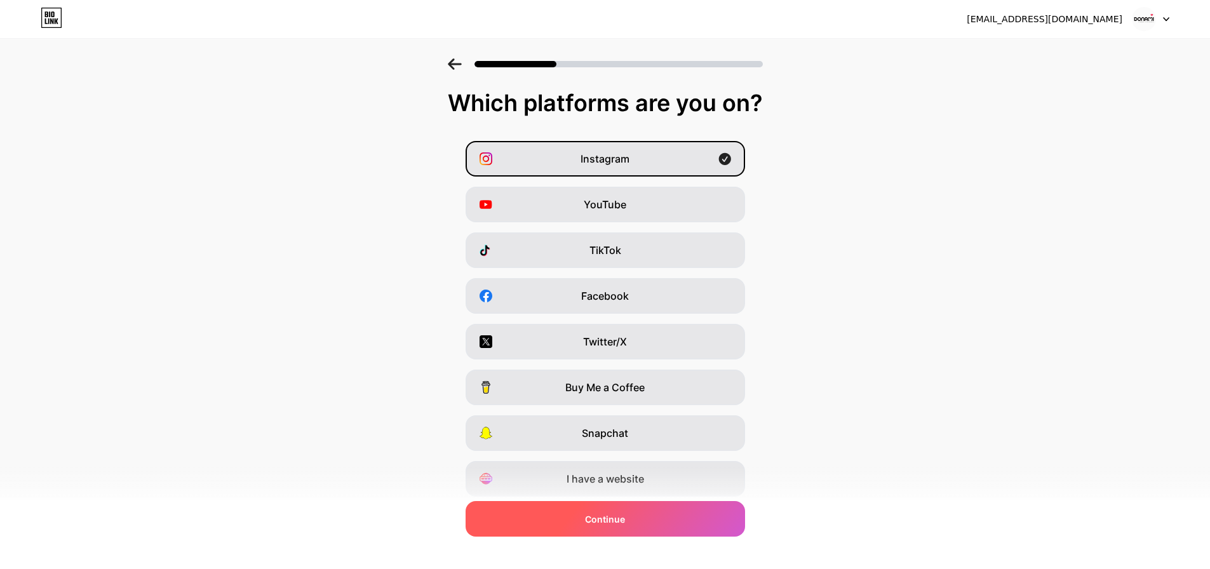
click at [632, 510] on div "Continue" at bounding box center [606, 519] width 280 height 36
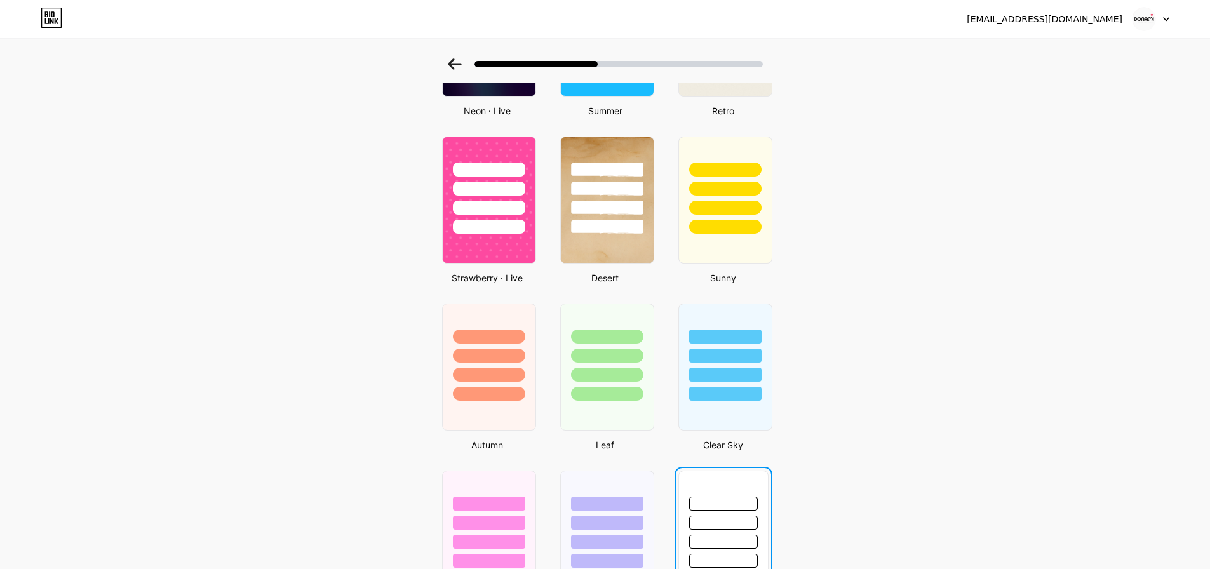
scroll to position [699, 0]
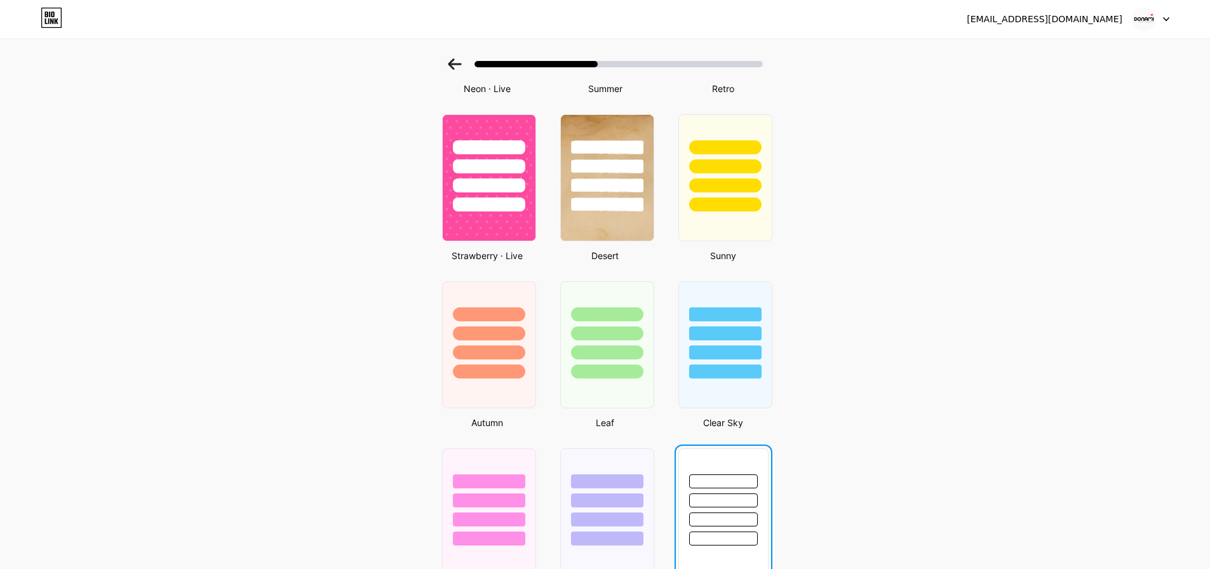
click at [711, 481] on div at bounding box center [723, 482] width 69 height 14
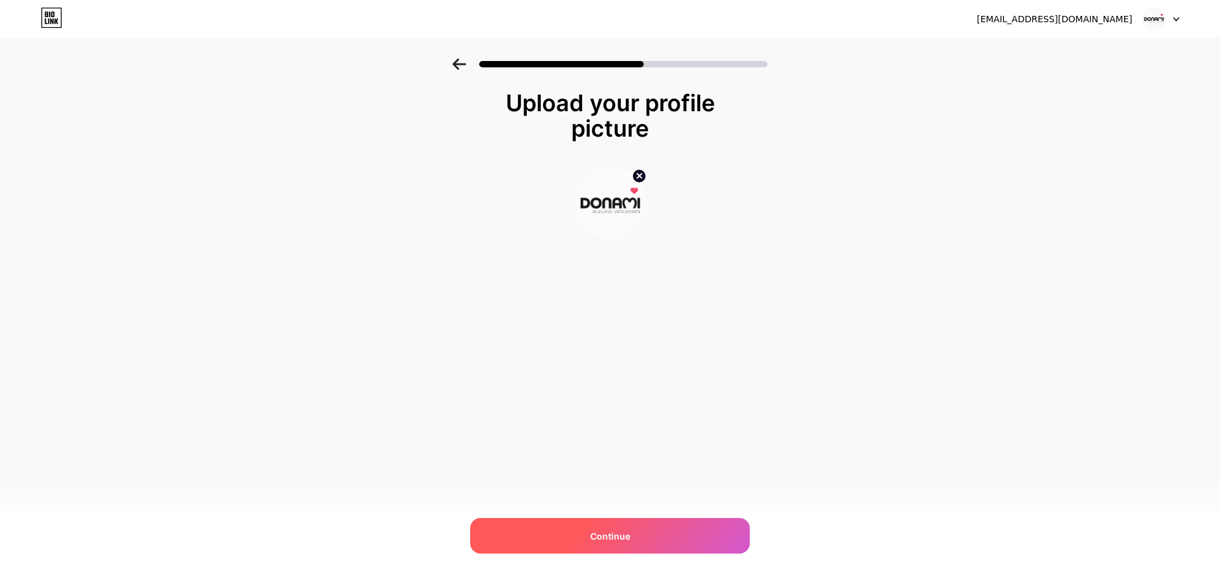
click at [622, 541] on span "Continue" at bounding box center [610, 535] width 40 height 13
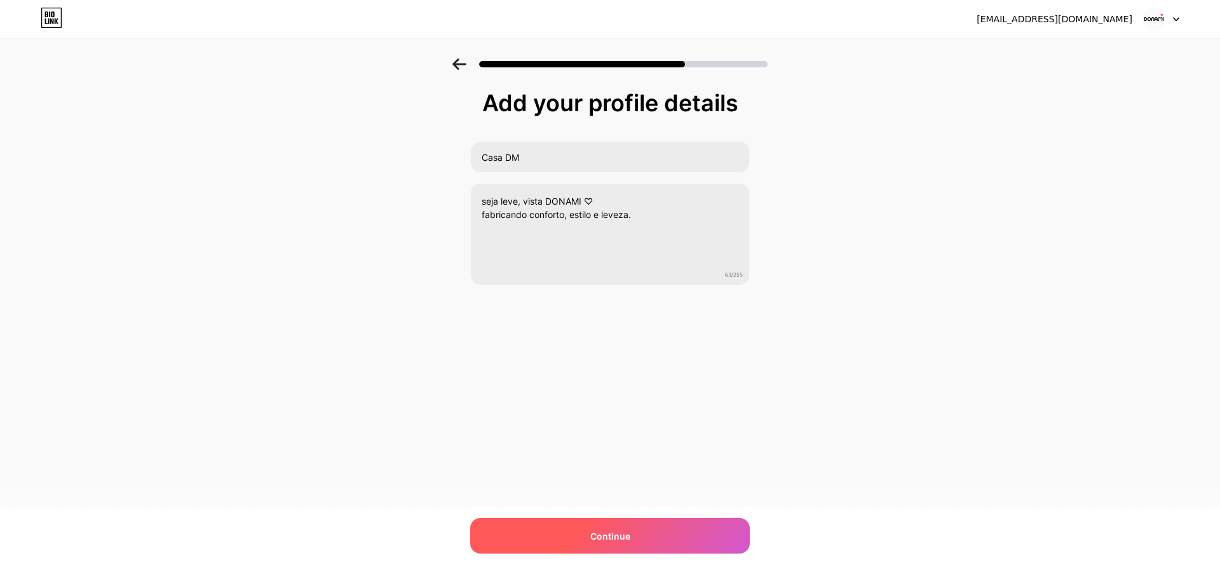
click at [623, 541] on span "Continue" at bounding box center [610, 535] width 40 height 13
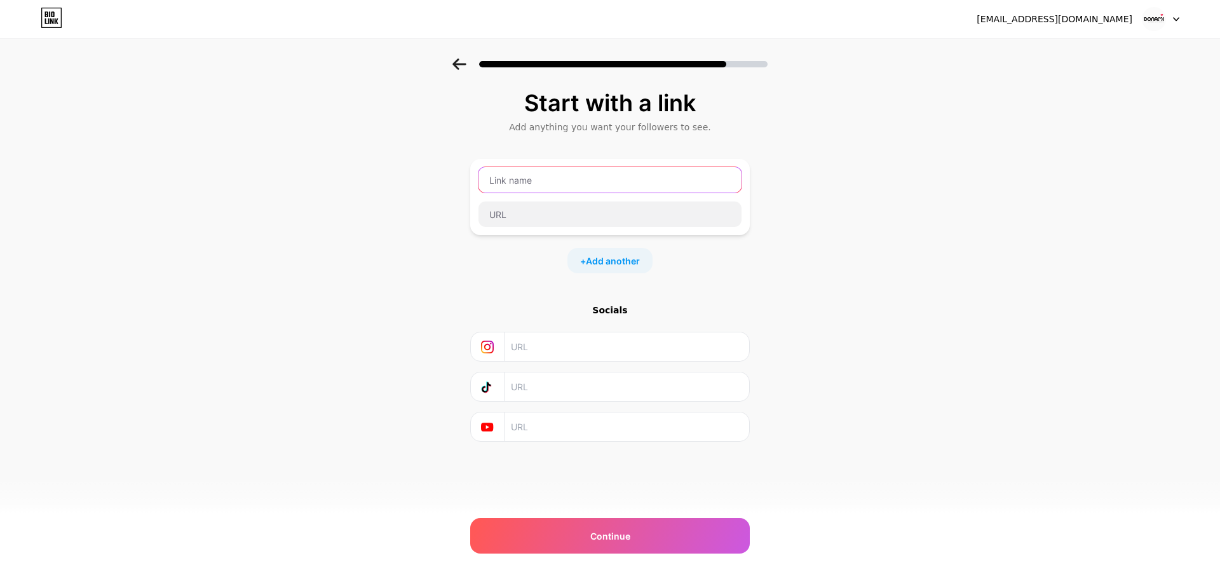
click at [532, 180] on input "text" at bounding box center [609, 179] width 263 height 25
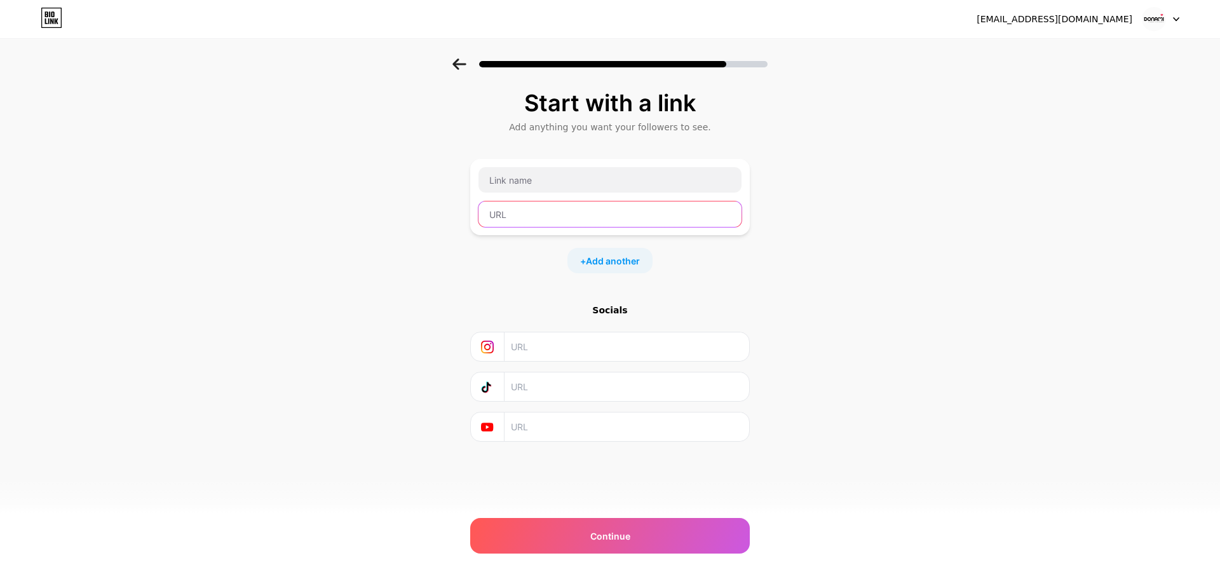
click at [525, 219] on input "text" at bounding box center [609, 213] width 263 height 25
paste input "http://wa.me/557599434761"
type input "http://wa.me/557599434761"
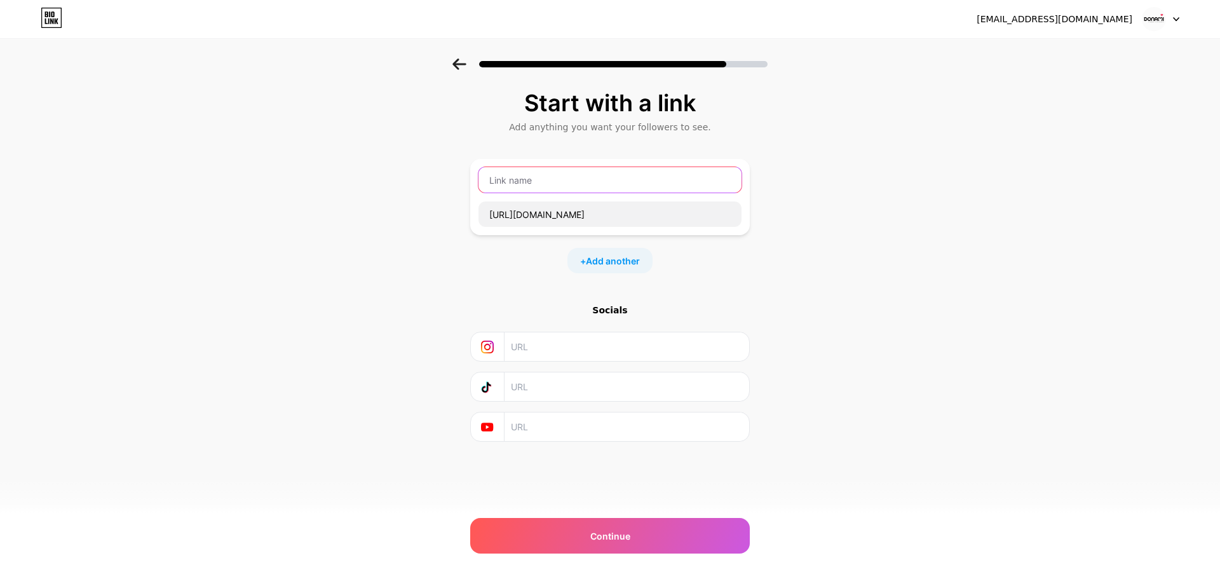
click at [532, 178] on input "text" at bounding box center [609, 179] width 263 height 25
type input "d"
type input "Dê um "oi" para Bárbara"
click at [600, 266] on span "Add another" at bounding box center [613, 260] width 54 height 13
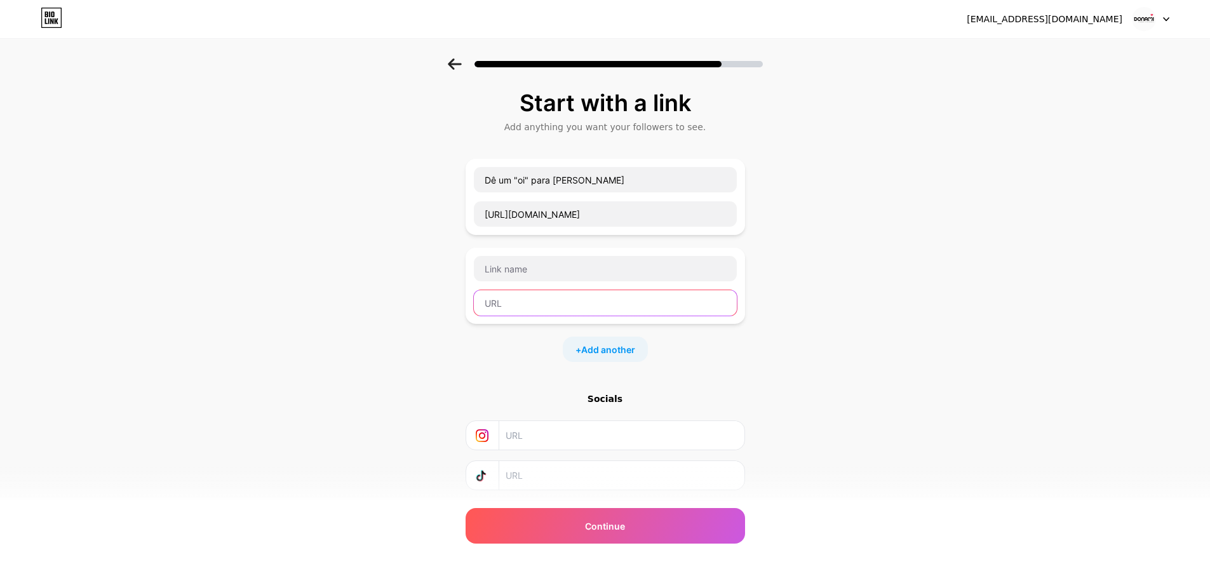
click at [562, 306] on input "text" at bounding box center [605, 302] width 263 height 25
paste input "http://wa.me/557598299515"
type input "http://wa.me/557598299515"
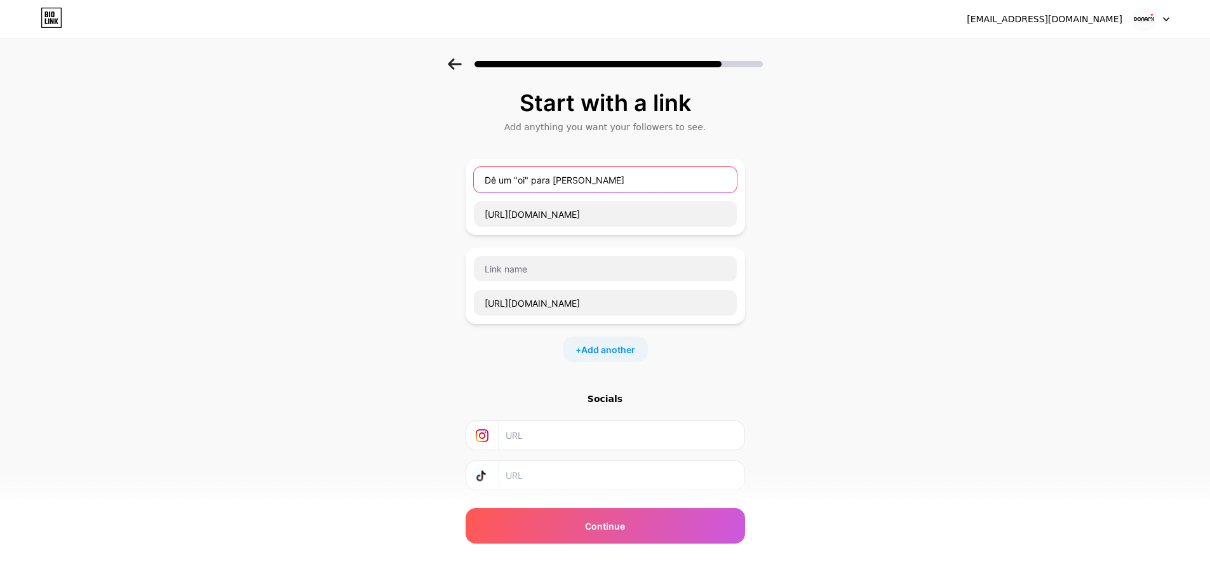
drag, startPoint x: 605, startPoint y: 180, endPoint x: 360, endPoint y: 175, distance: 244.7
click at [360, 175] on div "Start with a link Add anything you want your followers to see. Dê um "oi" para …" at bounding box center [605, 326] width 1210 height 536
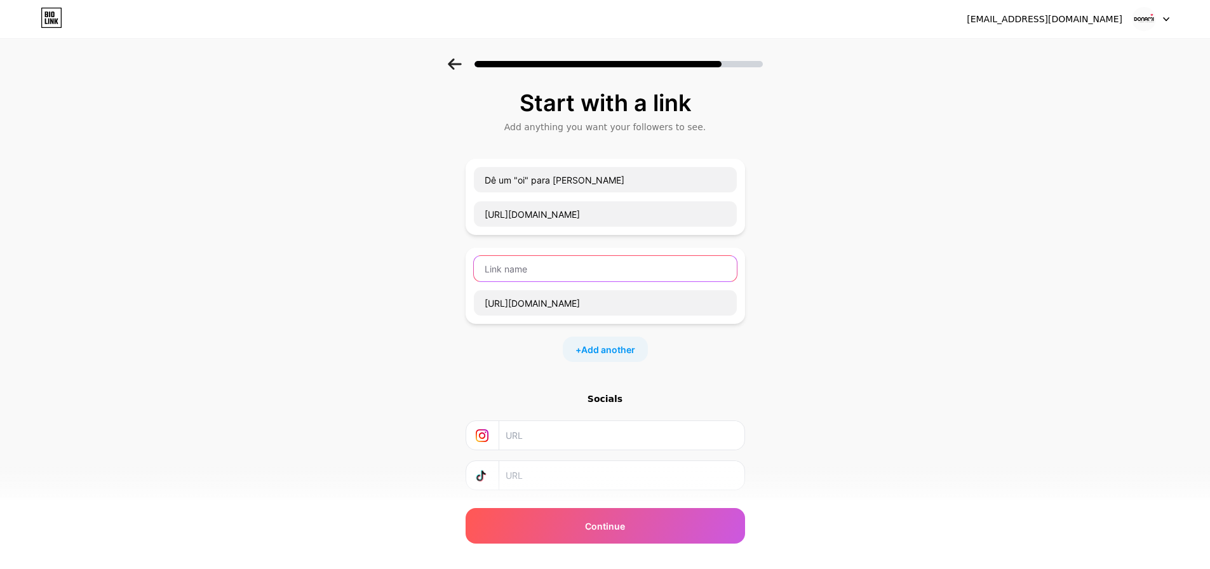
click at [543, 268] on input "text" at bounding box center [605, 268] width 263 height 25
paste input "Dê um "oi" para Bárbara"
type input "Dê um "oi" para Tina"
click at [617, 348] on span "Add another" at bounding box center [608, 349] width 54 height 13
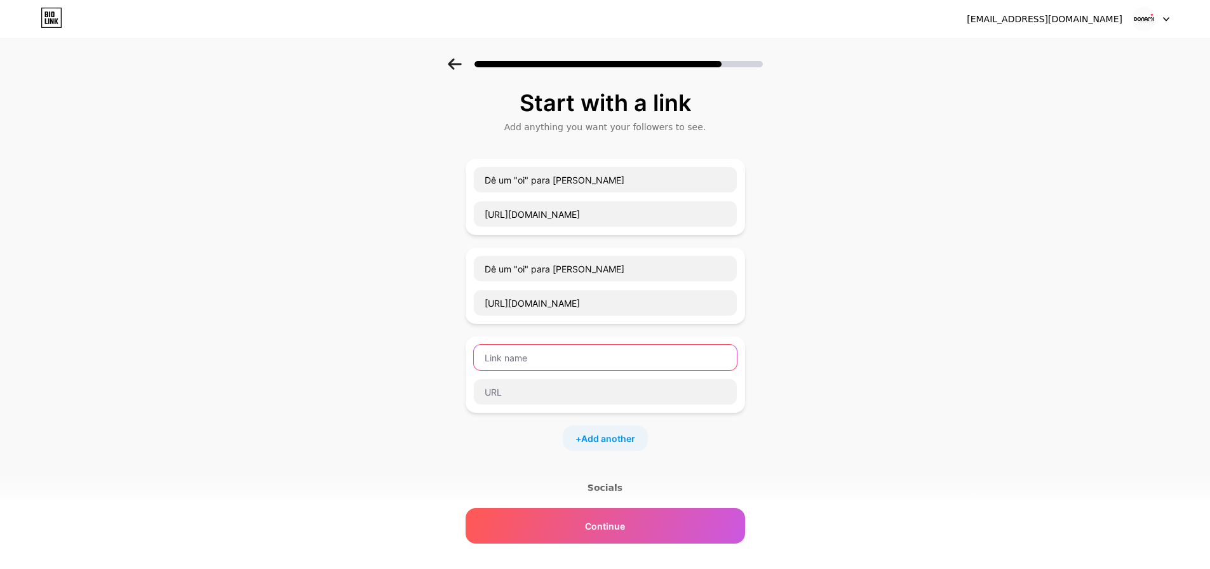
click at [550, 355] on input "text" at bounding box center [605, 357] width 263 height 25
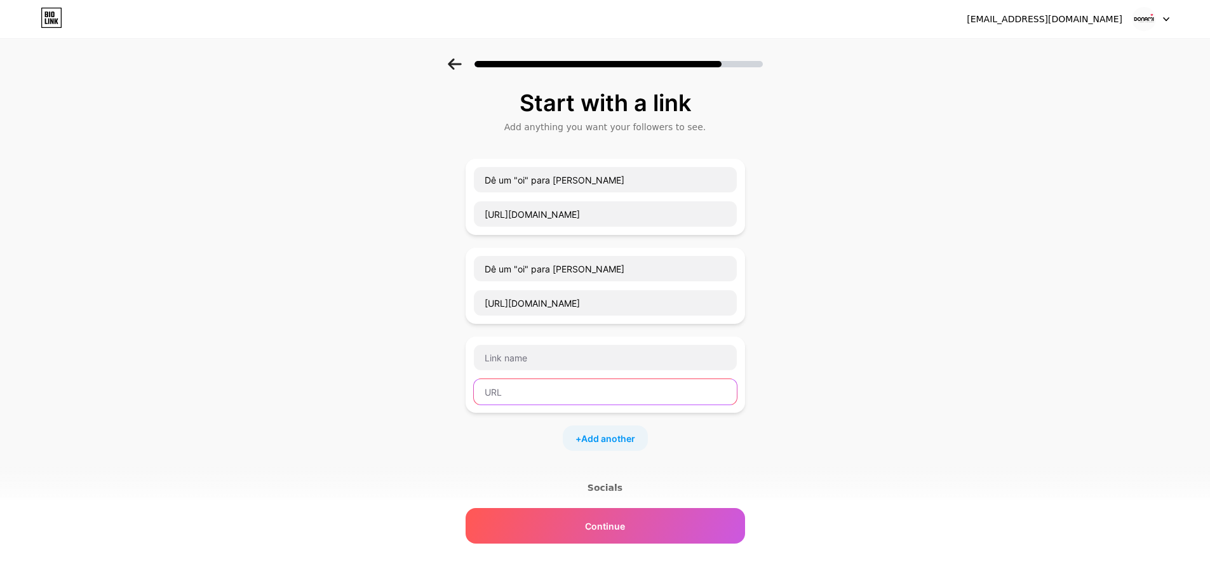
click at [544, 386] on input "text" at bounding box center [605, 391] width 263 height 25
paste input "http://wa.me/557598818281"
type input "http://wa.me/557598818281"
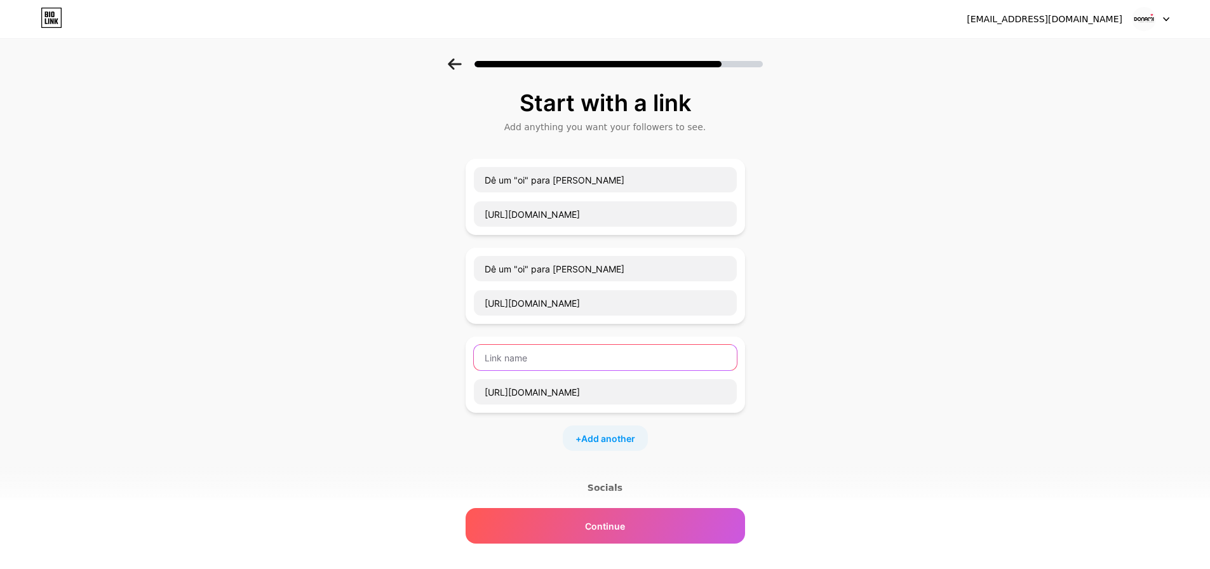
click at [547, 364] on input "text" at bounding box center [605, 357] width 263 height 25
type input "ATACADO l Dê um "oi" para Érica"
click at [583, 435] on div "+ Add another" at bounding box center [605, 438] width 85 height 25
click at [515, 489] on input "text" at bounding box center [605, 480] width 263 height 25
paste input "https://open.spotify.com/user/31iwisomqnln2iaffbvwcw6ytf3m"
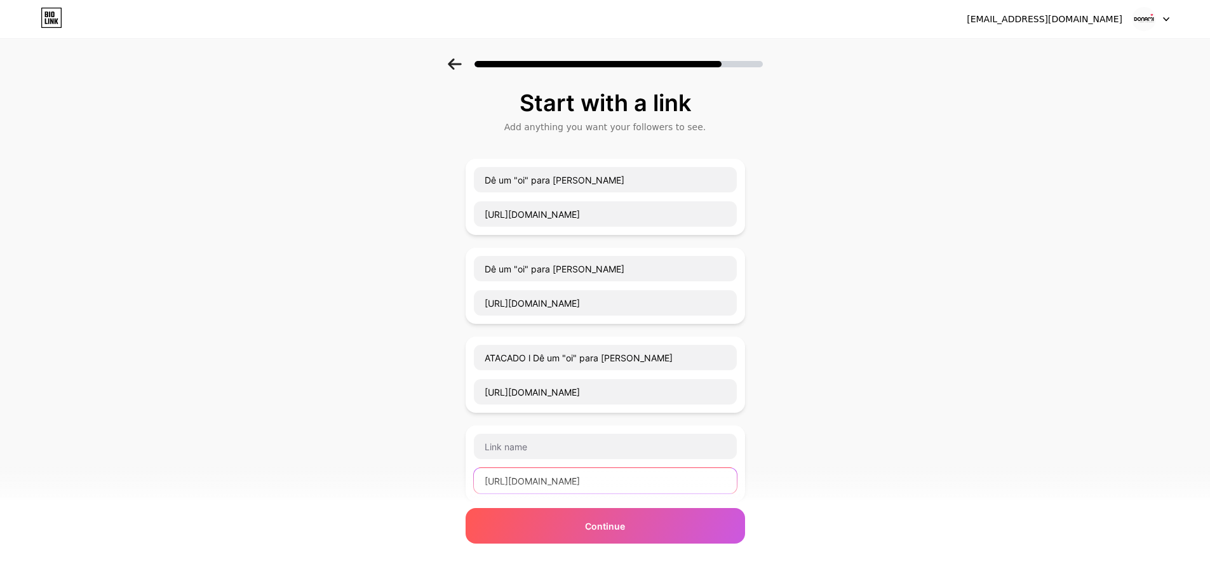
scroll to position [0, 22]
type input "https://open.spotify.com/user/31iwisomqnln2iaffbvwcw6ytf3m"
click at [529, 451] on input "text" at bounding box center [605, 446] width 263 height 25
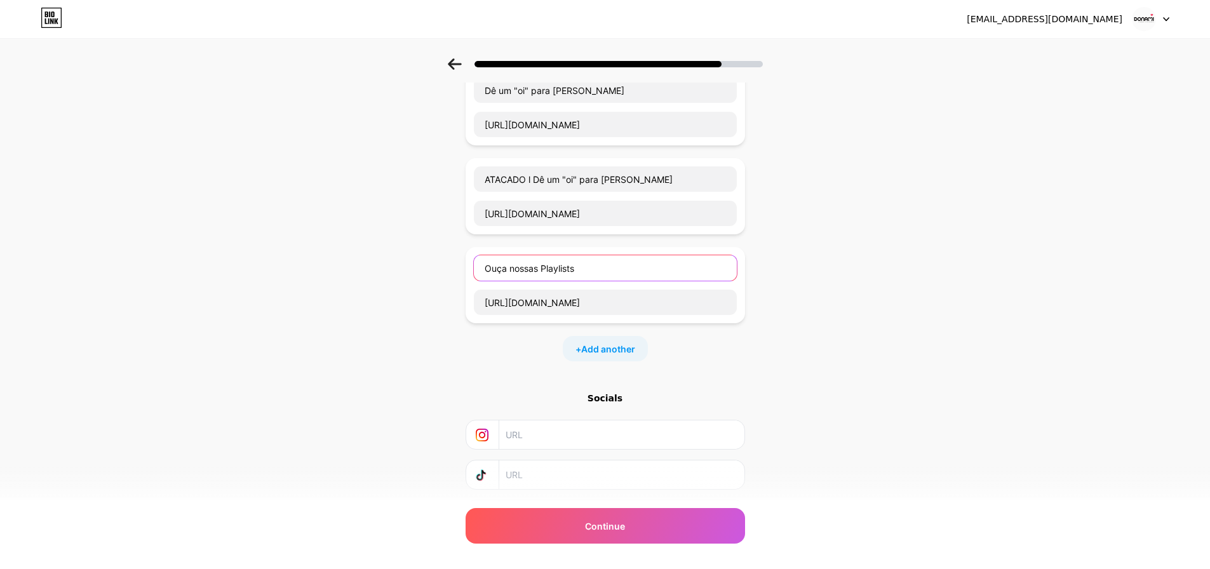
scroll to position [191, 0]
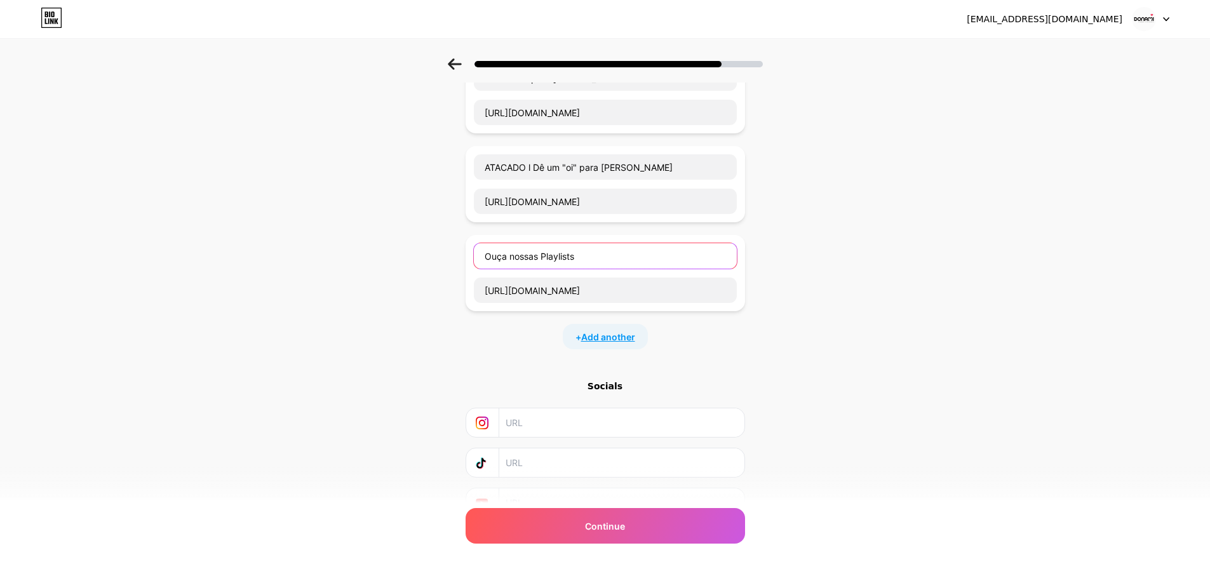
type input "Ouça nossas Playlists"
click at [605, 337] on span "Add another" at bounding box center [608, 336] width 54 height 13
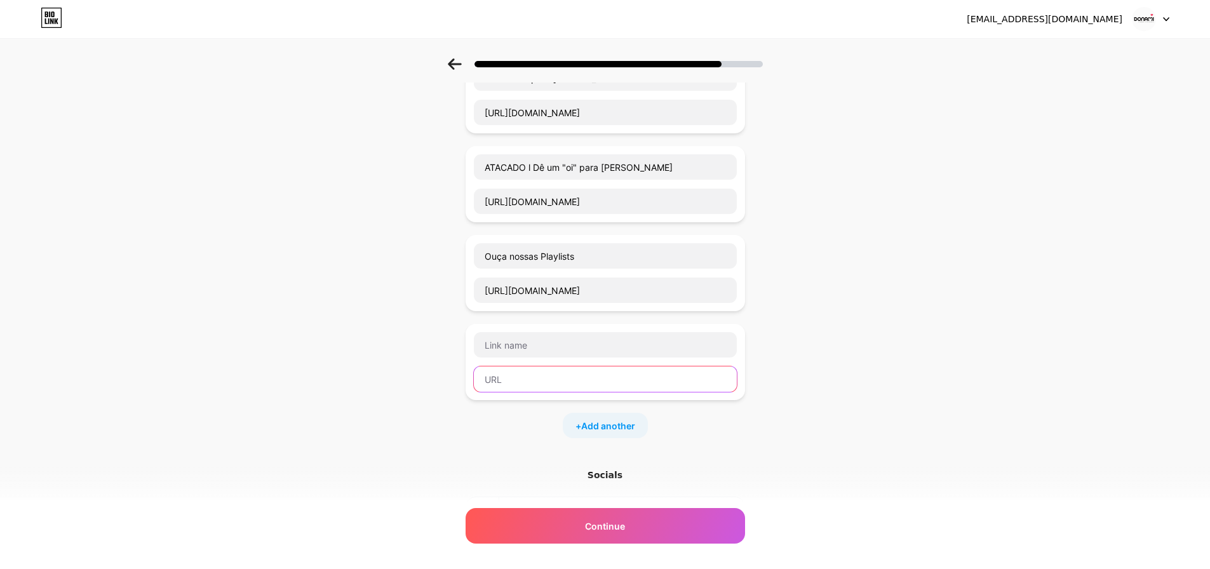
click at [553, 380] on input "text" at bounding box center [605, 379] width 263 height 25
paste input "https://www.google.com/maps/place/Casa+Donami/@-11.6652797,-39.0045739,18.75z/d…"
type input "https://www.google.com/maps/place/Casa+Donami/@-11.6652797,-39.0045739,18.75z/d…"
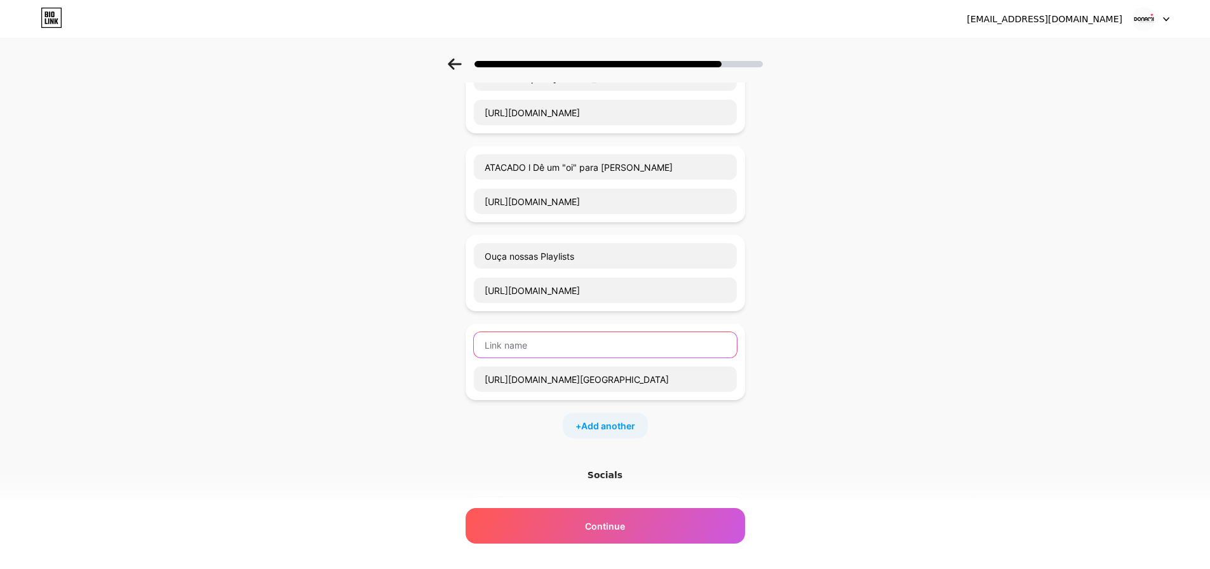
click at [548, 348] on input "text" at bounding box center [605, 344] width 263 height 25
type input "C"
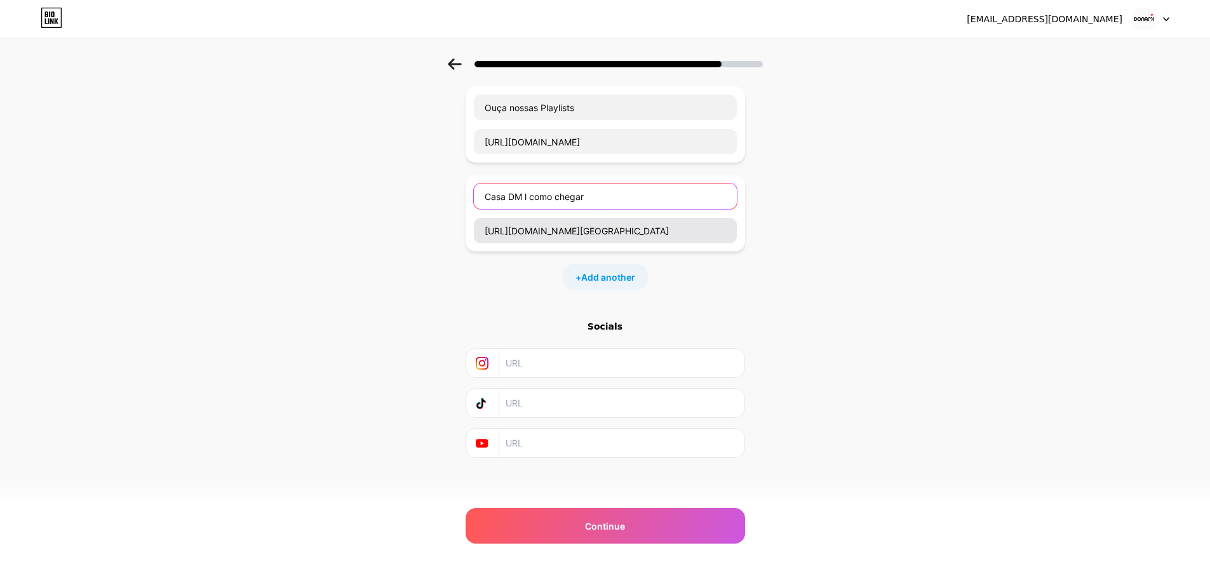
scroll to position [342, 0]
type input "Casa DM l como chegar"
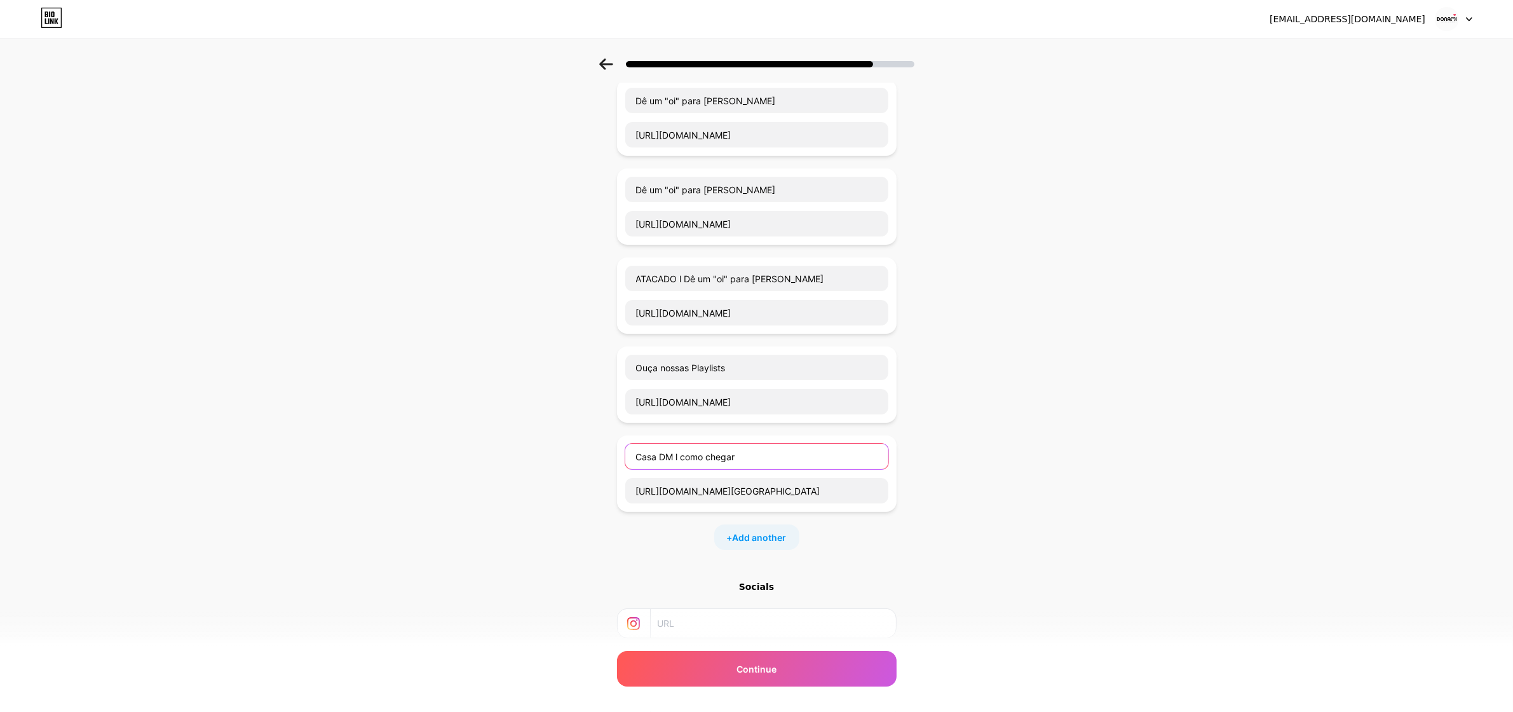
scroll to position [0, 0]
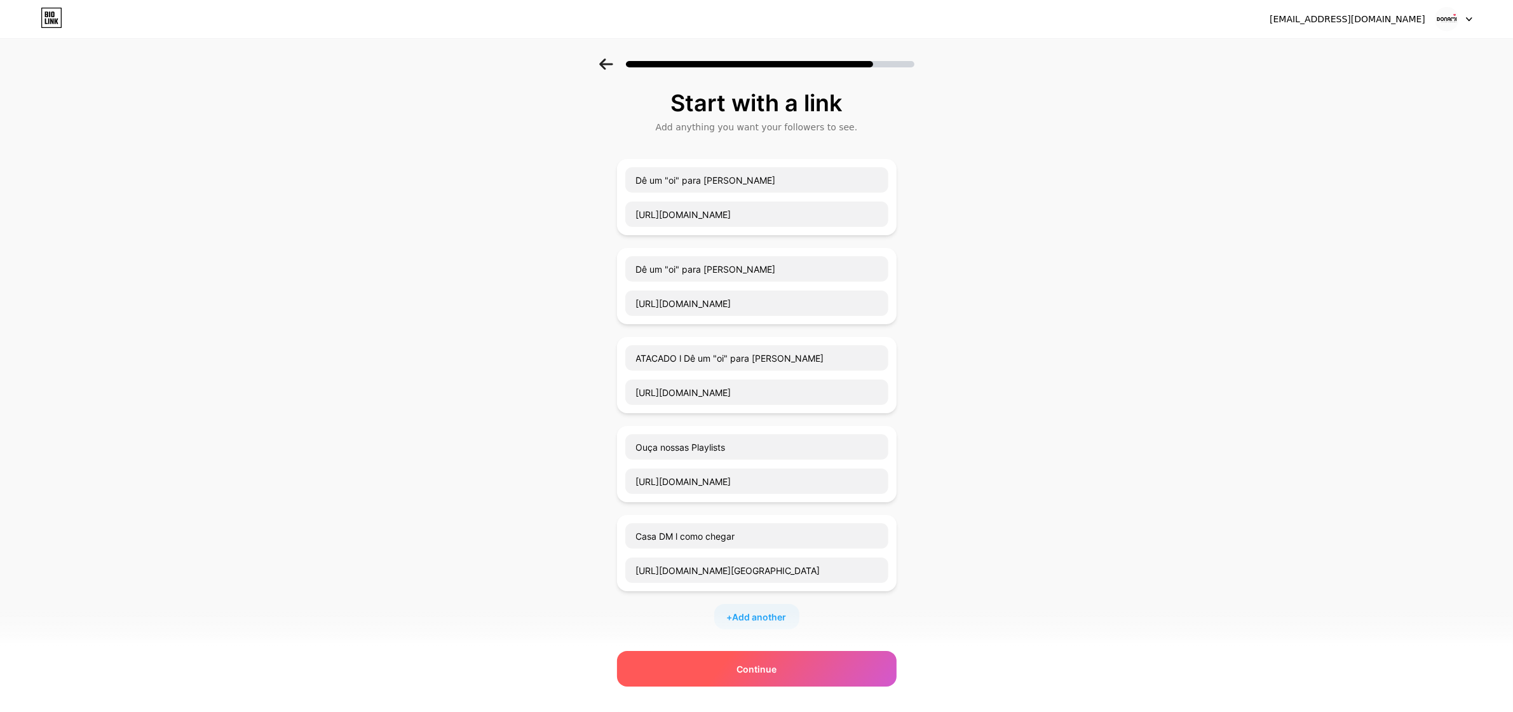
click at [790, 578] on div "Continue" at bounding box center [757, 669] width 280 height 36
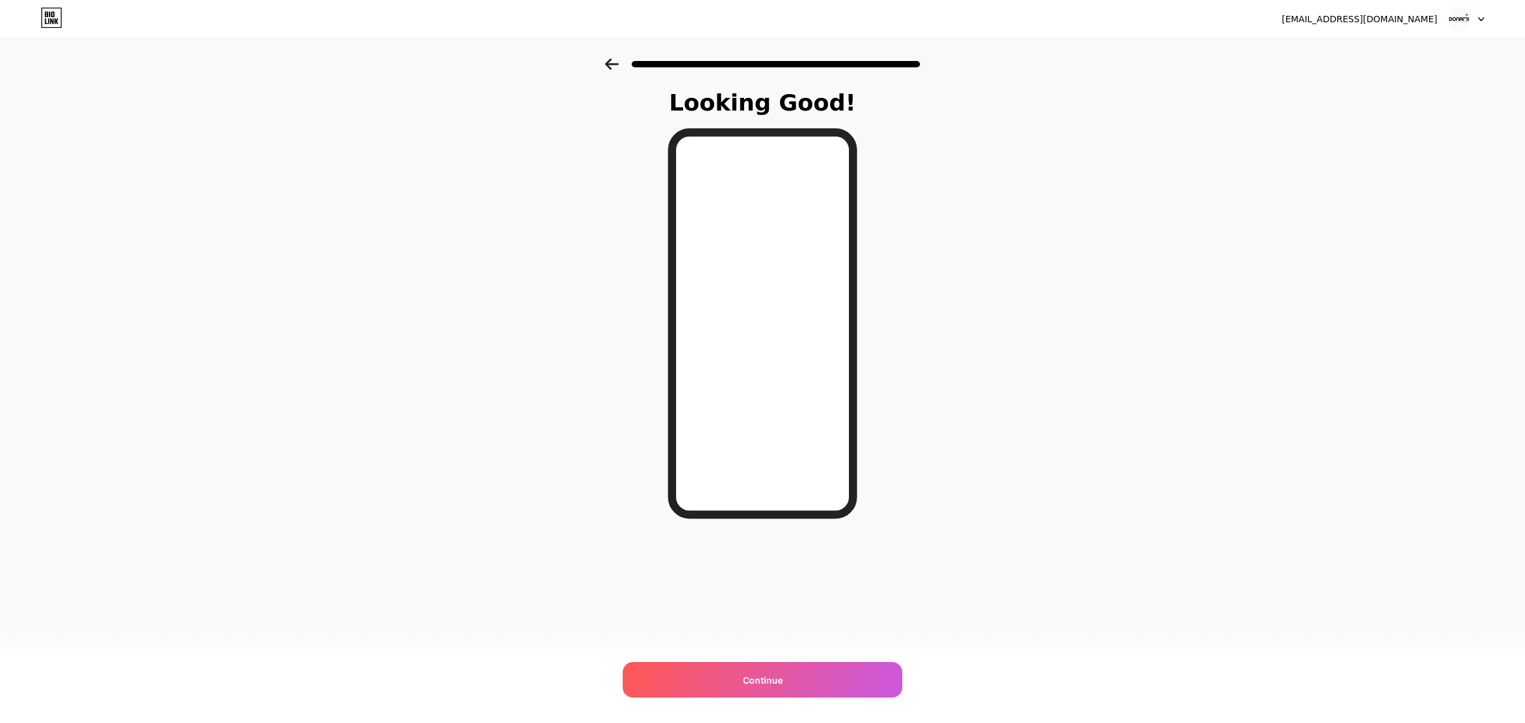
click at [612, 65] on icon at bounding box center [612, 63] width 14 height 11
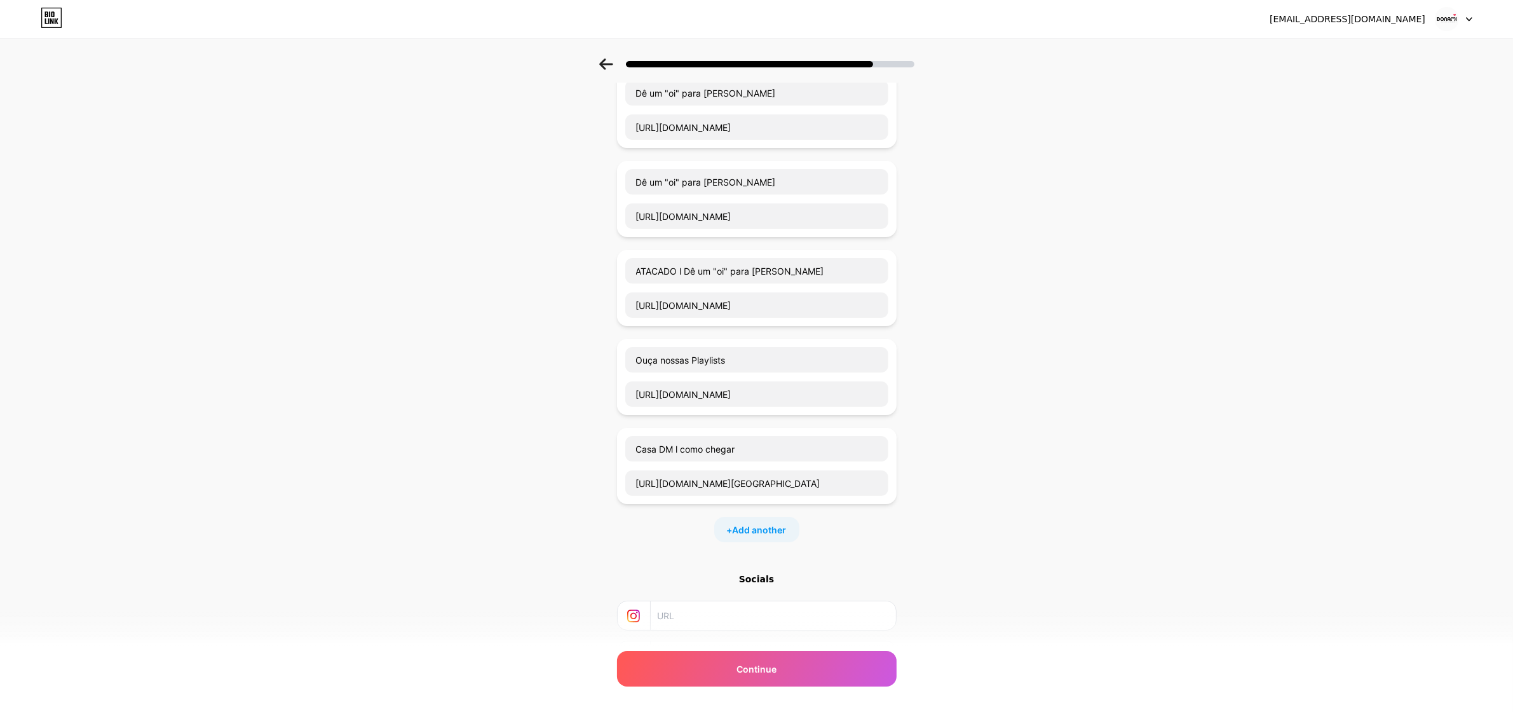
scroll to position [204, 0]
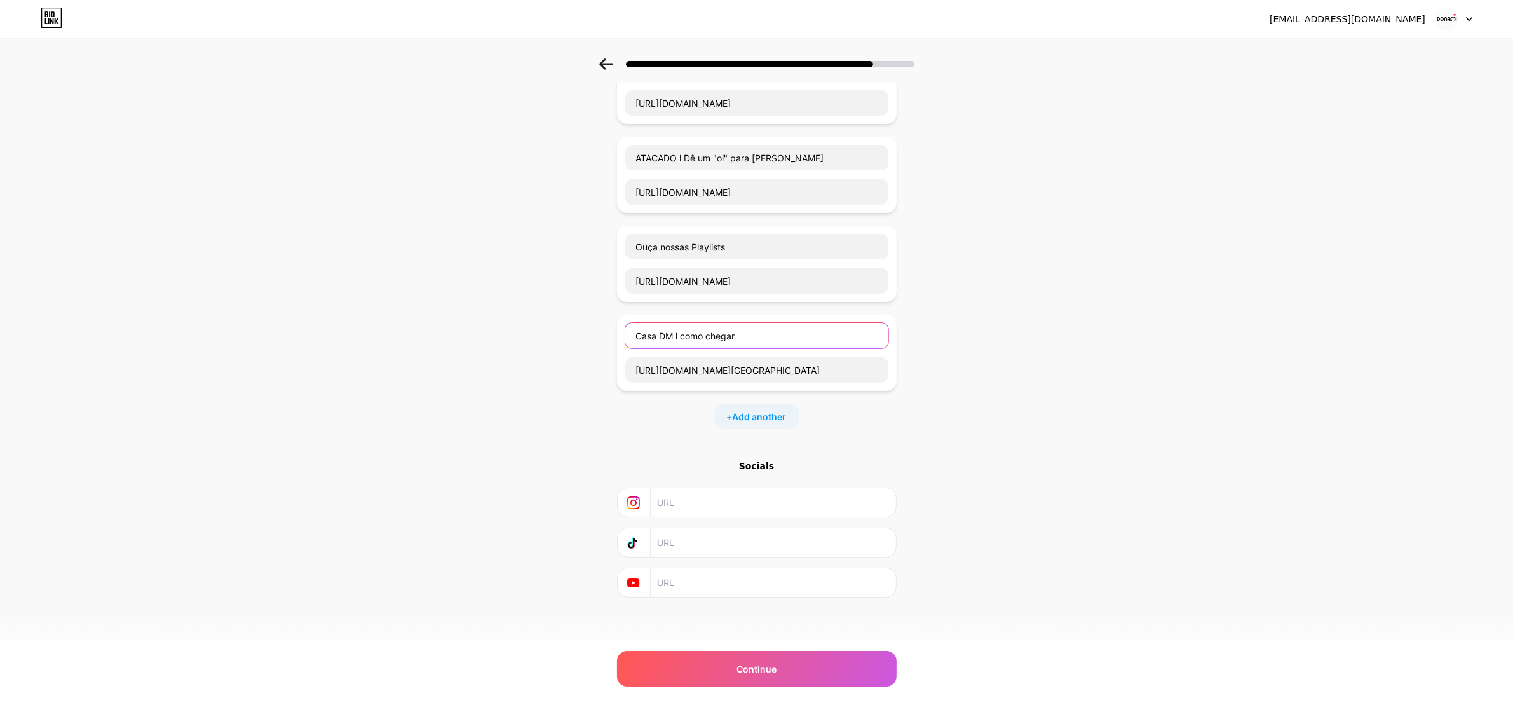
click at [643, 329] on input "Casa DM l como chegar" at bounding box center [756, 335] width 263 height 25
paste input "📍"
type input "📍 Casa DM l como chegar"
click at [643, 255] on input "Ouça nossas Playlists" at bounding box center [756, 246] width 263 height 25
paste input "🎧"
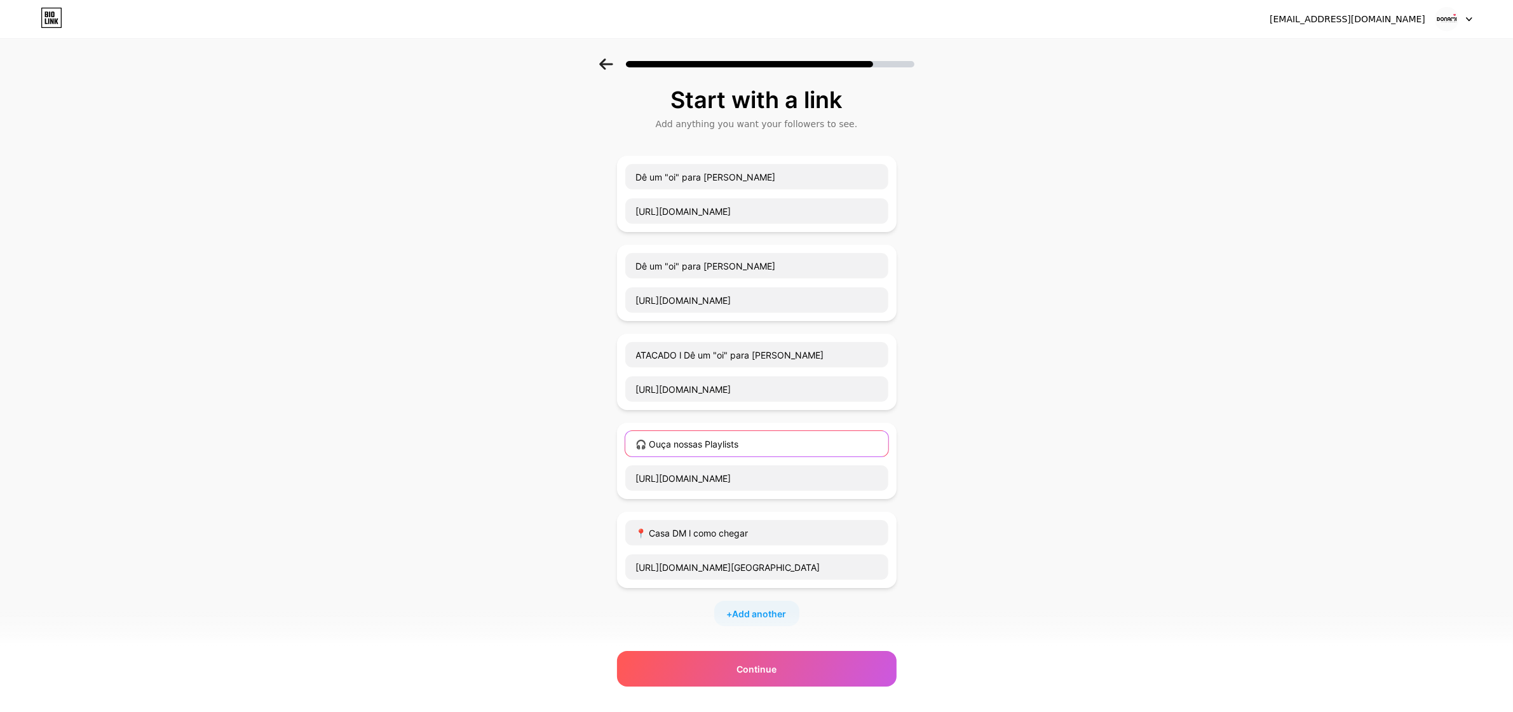
scroll to position [0, 0]
type input "🎧 Ouça nossas Playlists"
click at [642, 360] on input "ATACADO l Dê um "oi" para Érica" at bounding box center [756, 357] width 263 height 25
paste input "📱"
type input "📱 ATACADO l Dê um "oi" para Érica"
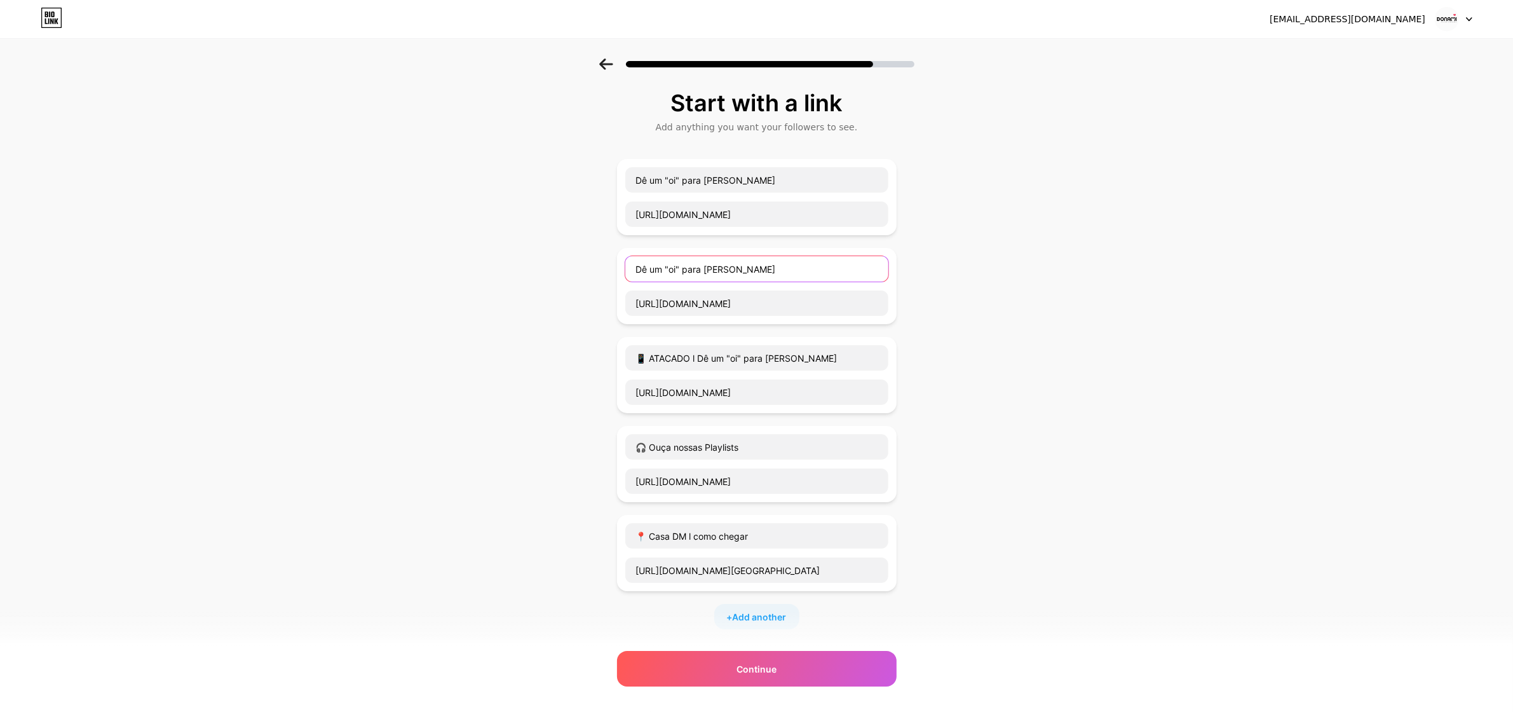
click at [642, 275] on input "Dê um "oi" para Tina" at bounding box center [756, 268] width 263 height 25
paste input "📱"
type input "📱 Dê um "oi" para Tina"
click at [640, 184] on input "Dê um "oi" para Bárbara" at bounding box center [756, 179] width 263 height 25
paste input "📱"
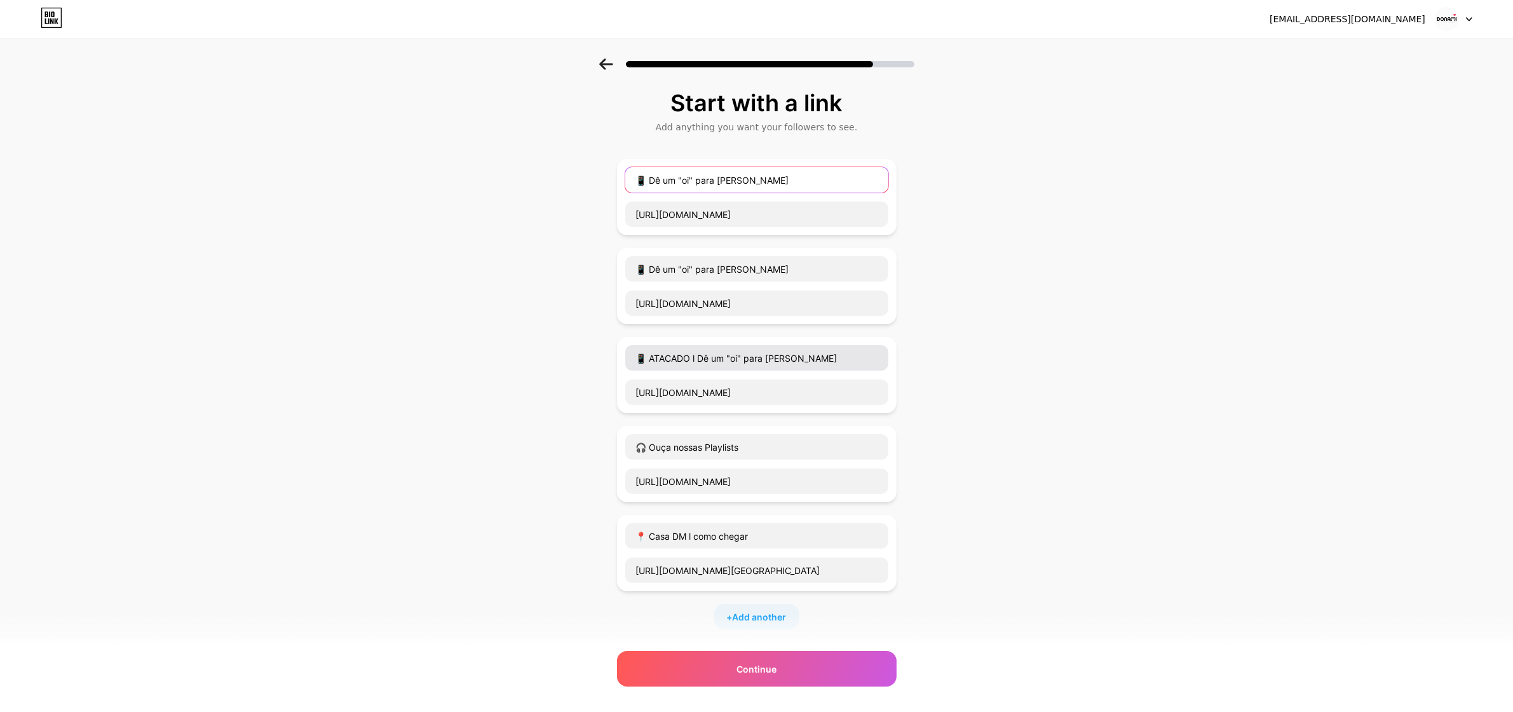
type input "📱 Dê um "oi" para Bárbara"
drag, startPoint x: 700, startPoint y: 356, endPoint x: 655, endPoint y: 359, distance: 44.6
click at [655, 359] on input "📱 ATACADO l Dê um "oi" para Érica" at bounding box center [756, 357] width 263 height 25
click at [787, 356] on input "📱 Dê um "oi" para Érica" at bounding box center [756, 357] width 263 height 25
paste input "📱"
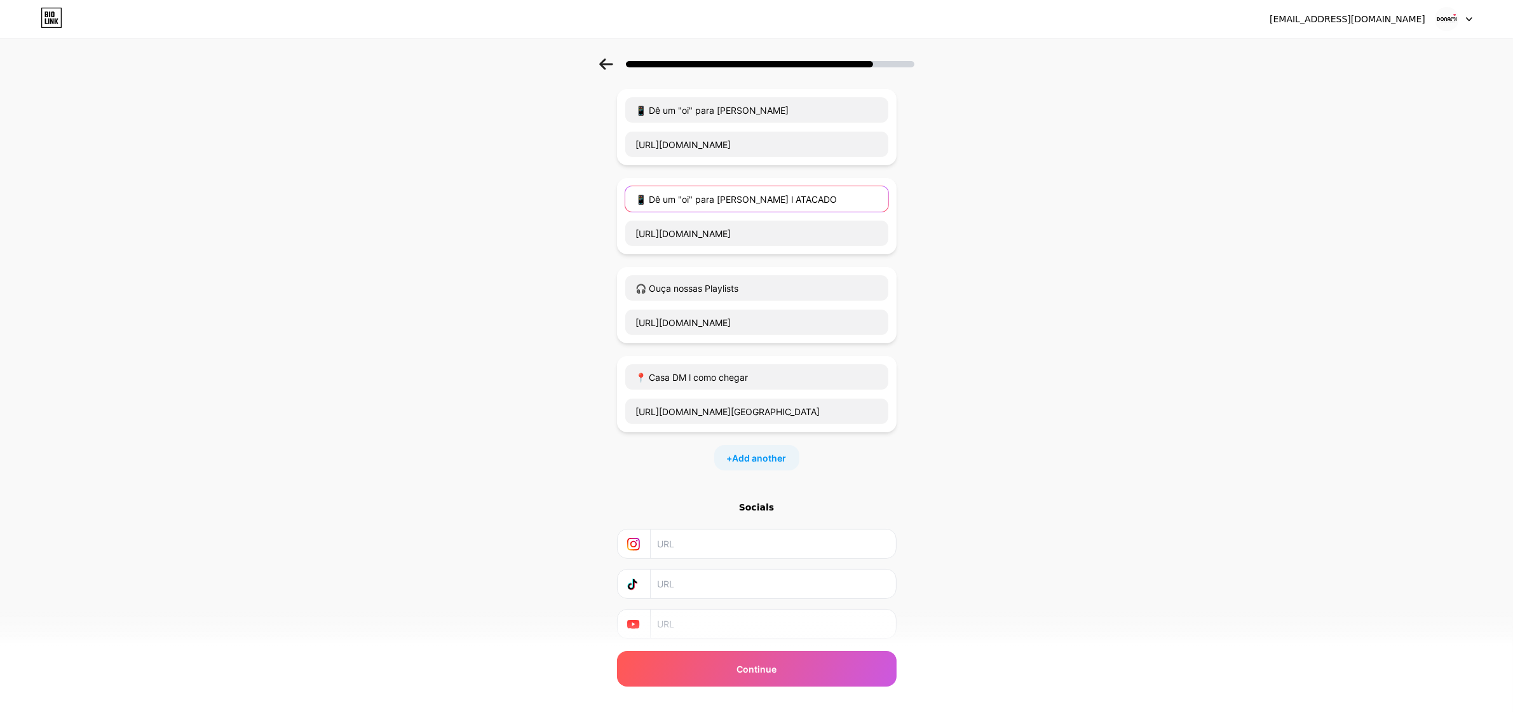
scroll to position [204, 0]
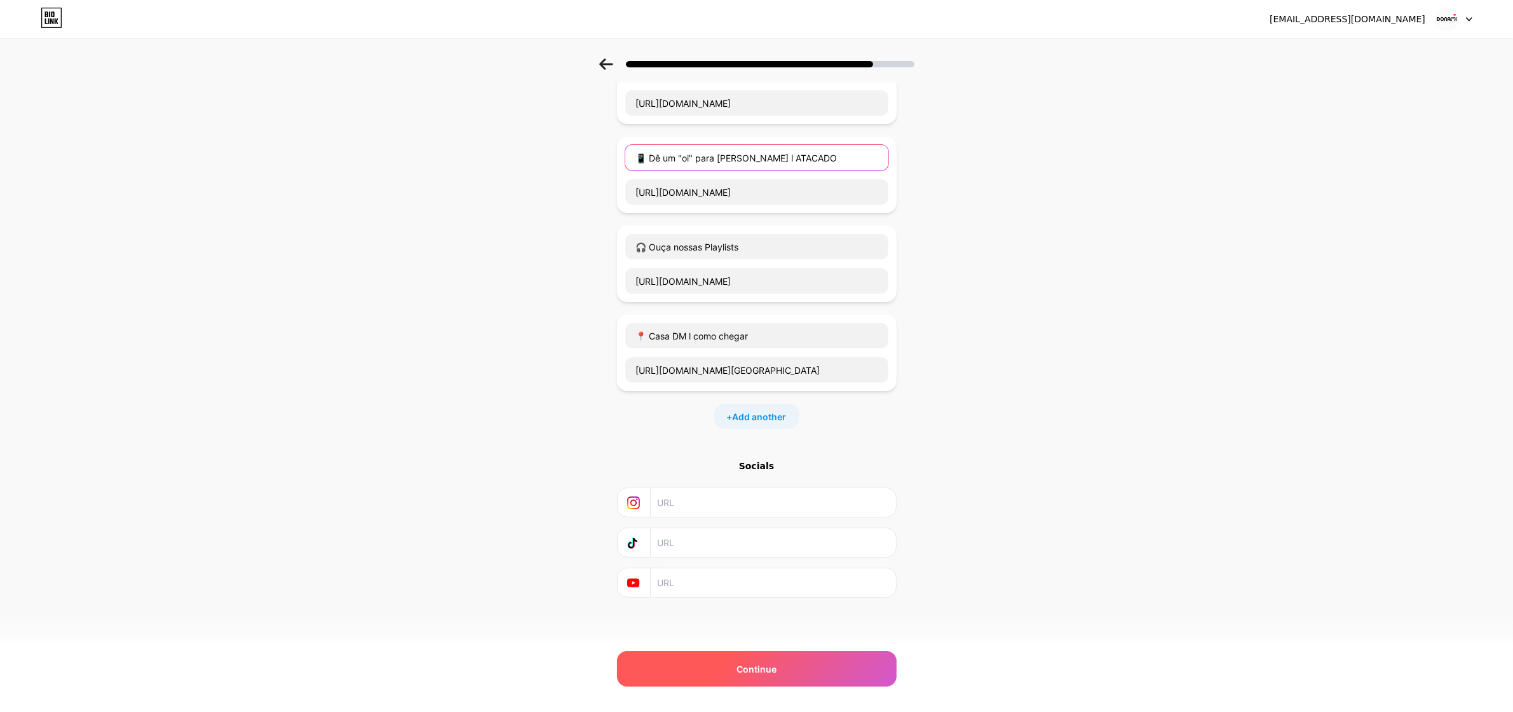
type input "📱 Dê um "oi" para Érica l ATACADO"
click at [823, 578] on div "Continue" at bounding box center [757, 669] width 280 height 36
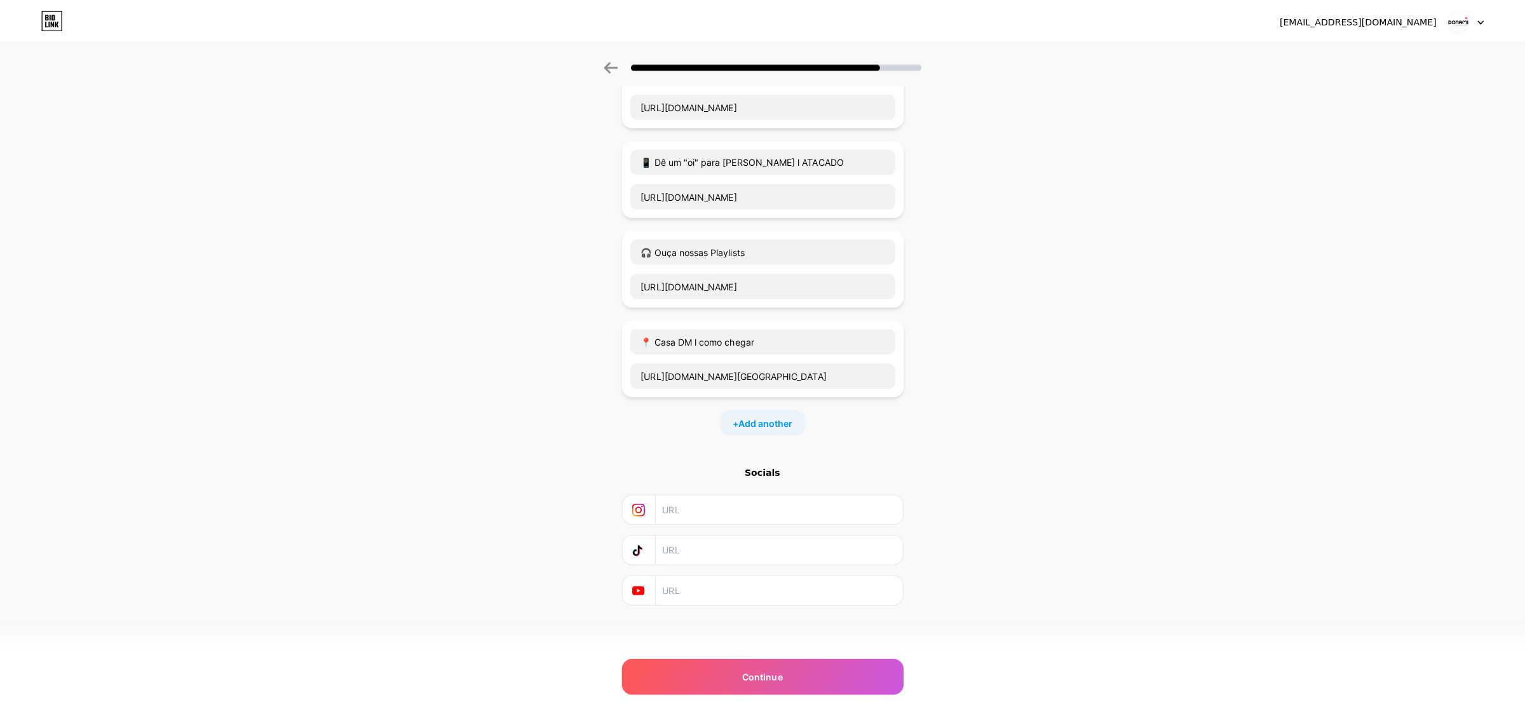
scroll to position [0, 0]
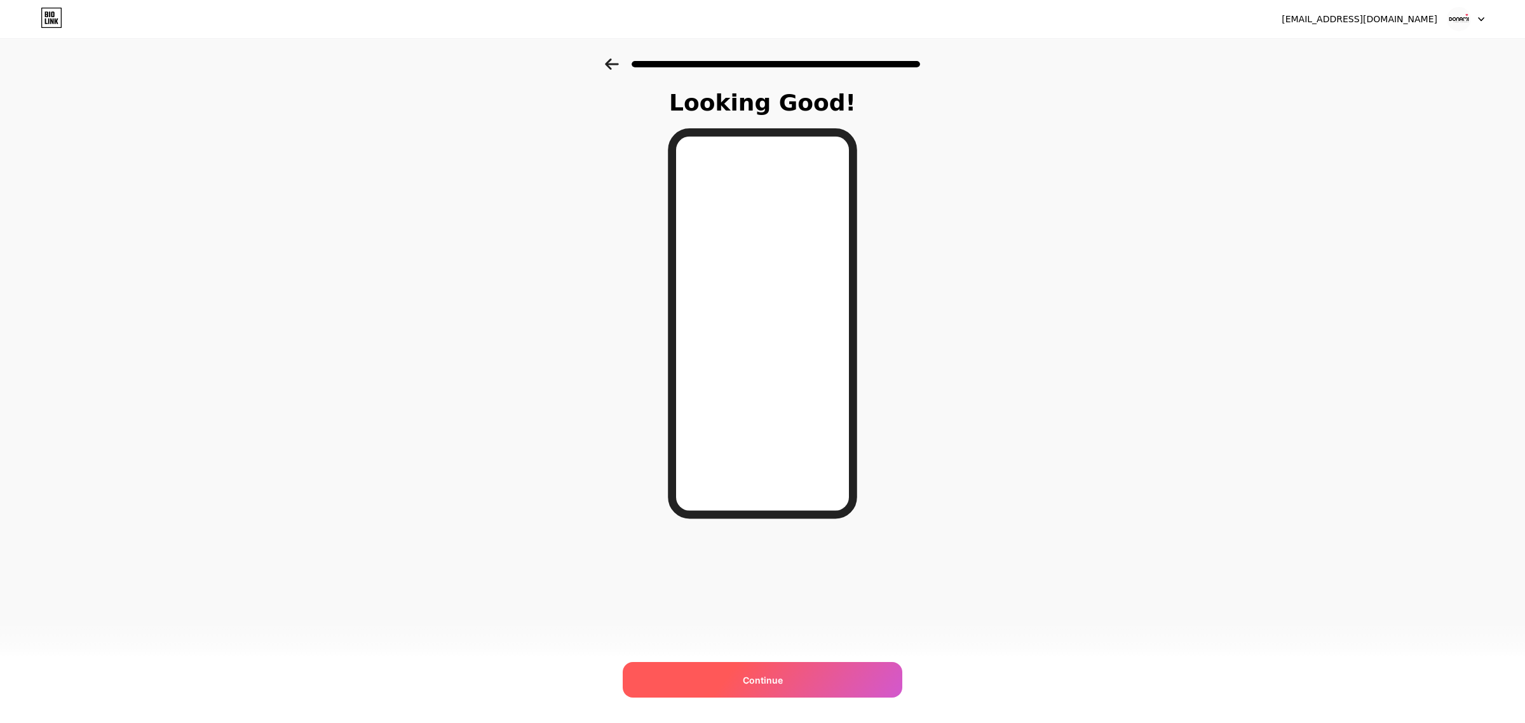
click at [770, 578] on span "Continue" at bounding box center [763, 680] width 40 height 13
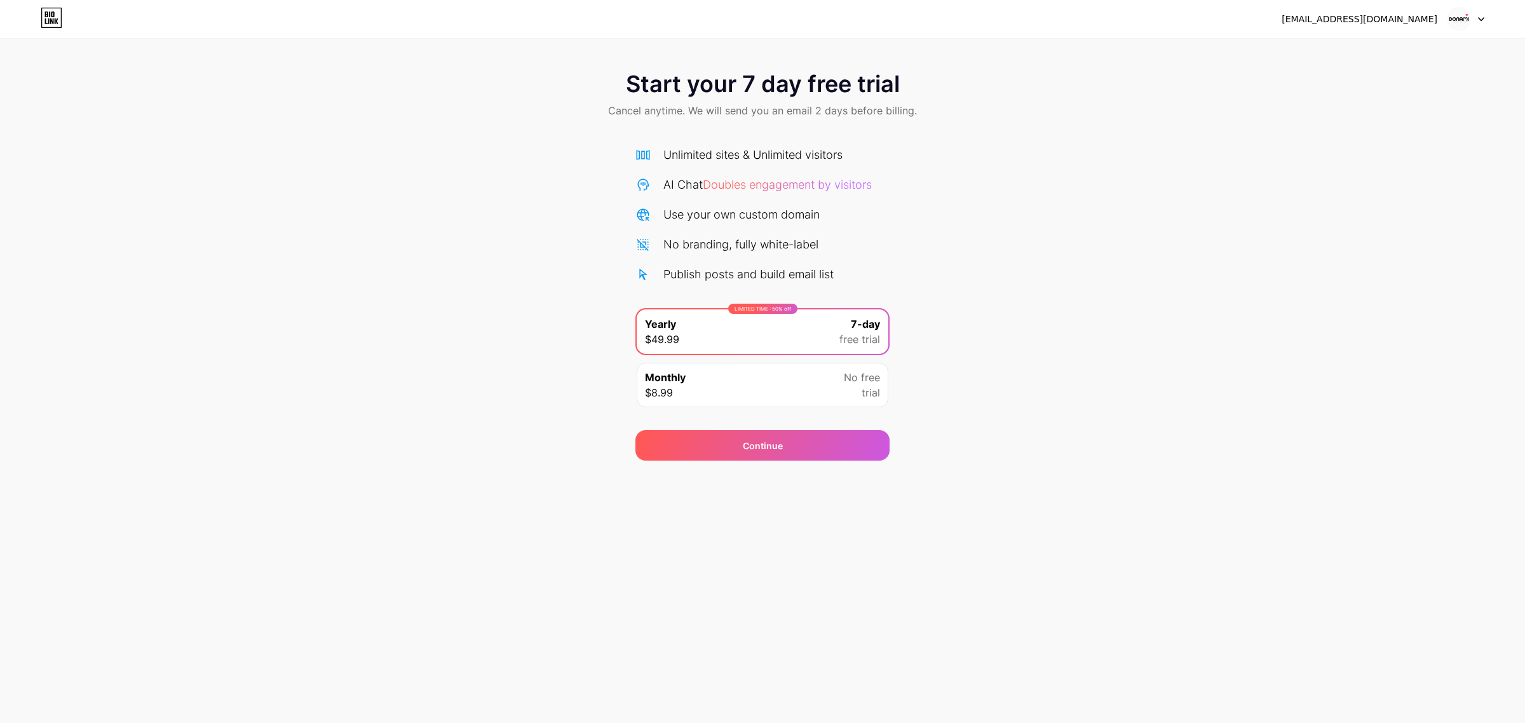
click at [1219, 18] on img at bounding box center [1459, 19] width 24 height 24
click at [1198, 147] on div "Start your 7 day free trial Cancel anytime. We will send you an email 2 days be…" at bounding box center [762, 259] width 1525 height 402
click at [745, 453] on div "Continue" at bounding box center [762, 445] width 254 height 31
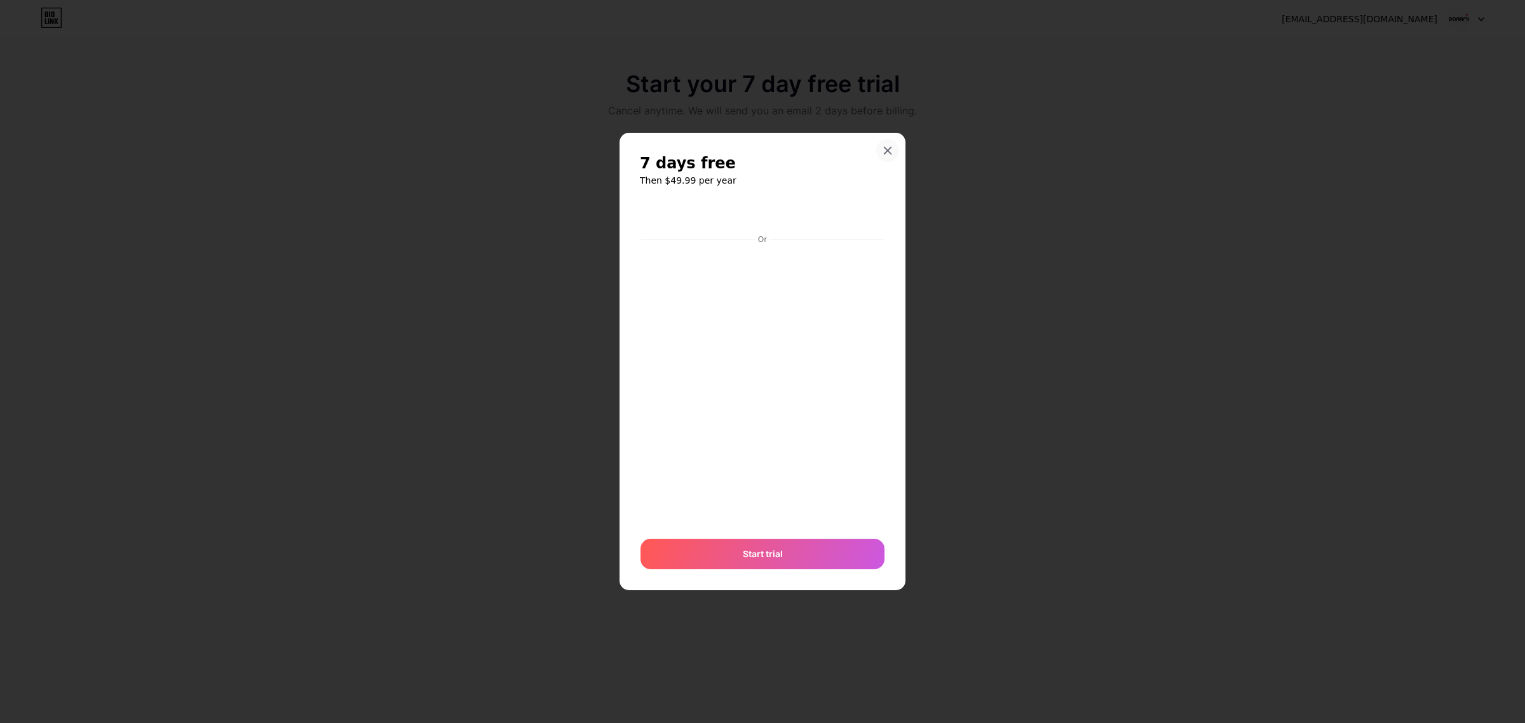
click at [885, 151] on icon at bounding box center [888, 151] width 10 height 10
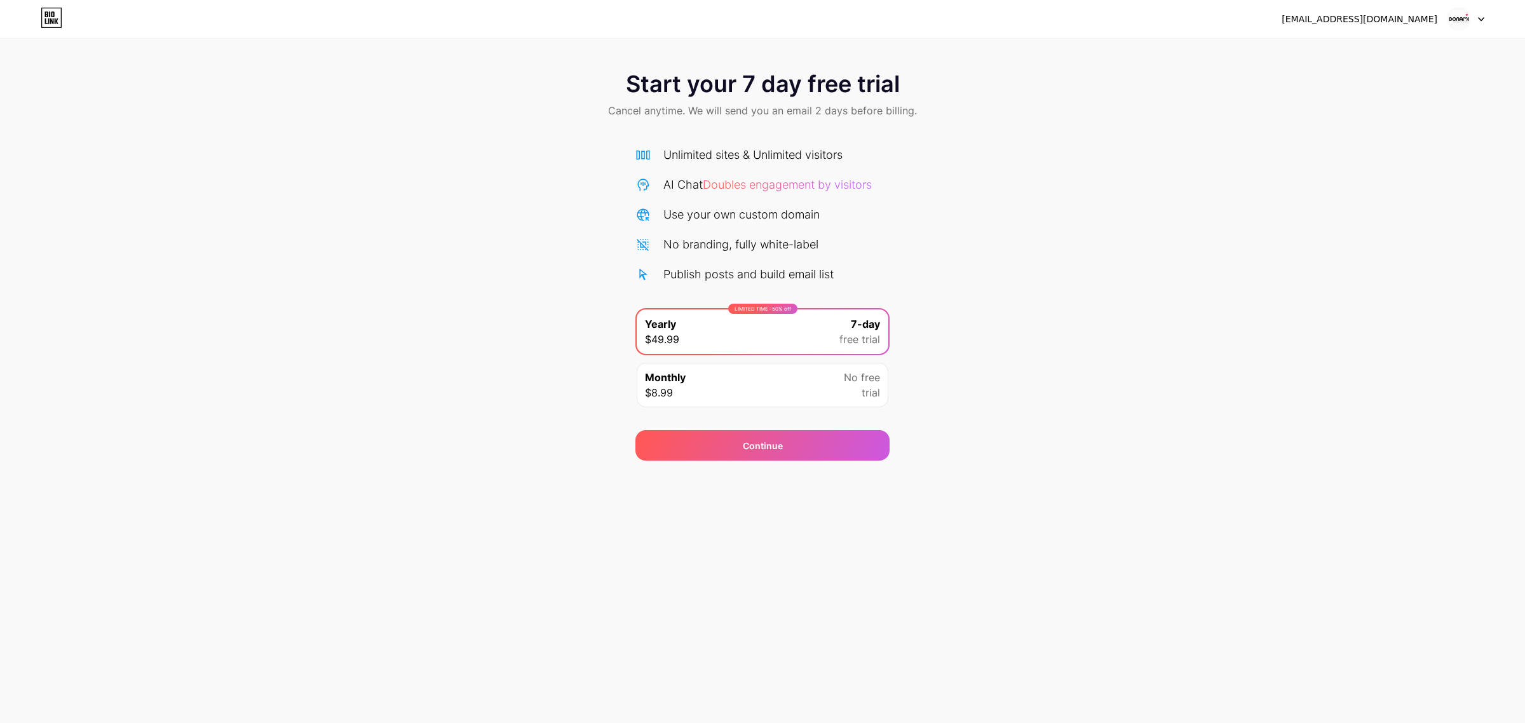
click at [45, 20] on icon at bounding box center [46, 21] width 3 height 6
click at [49, 20] on icon at bounding box center [48, 21] width 1 height 6
click at [432, 261] on div "Start your 7 day free trial Cancel anytime. We will send you an email 2 days be…" at bounding box center [762, 259] width 1525 height 402
